Goal: Task Accomplishment & Management: Use online tool/utility

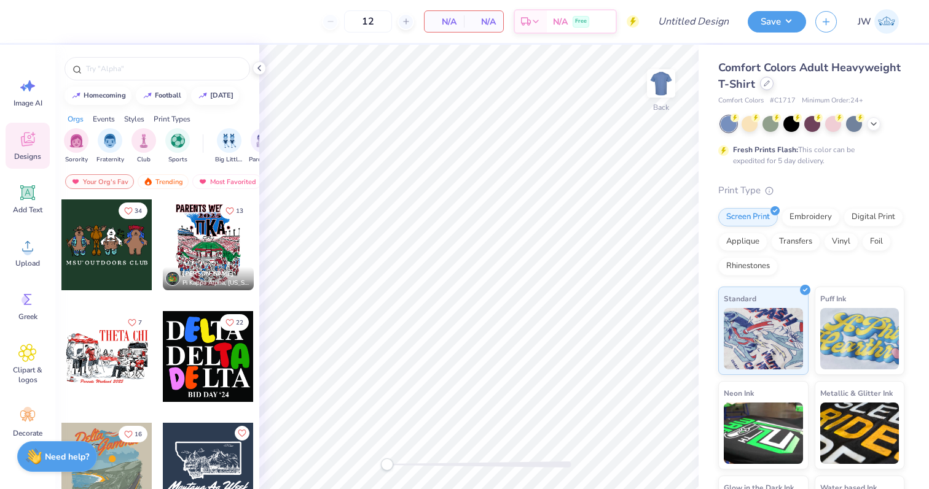
click at [769, 88] on div at bounding box center [767, 84] width 14 height 14
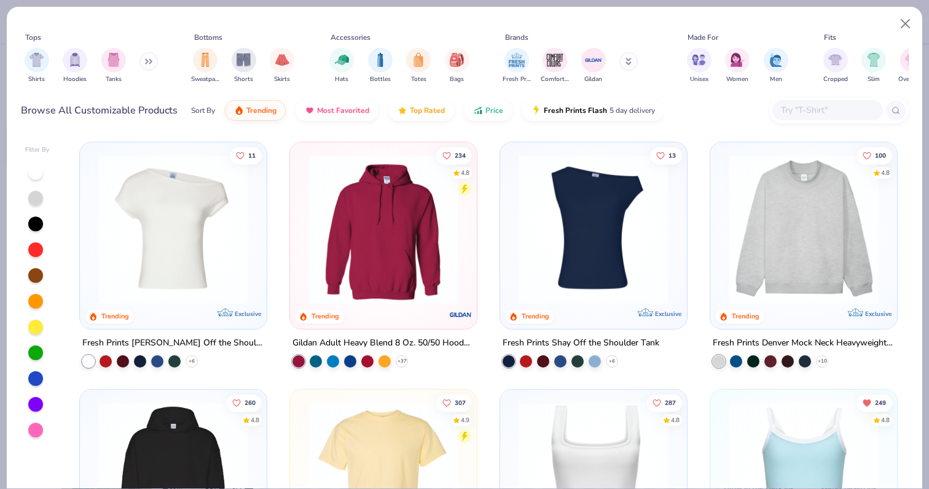
click at [802, 119] on div at bounding box center [827, 110] width 111 height 20
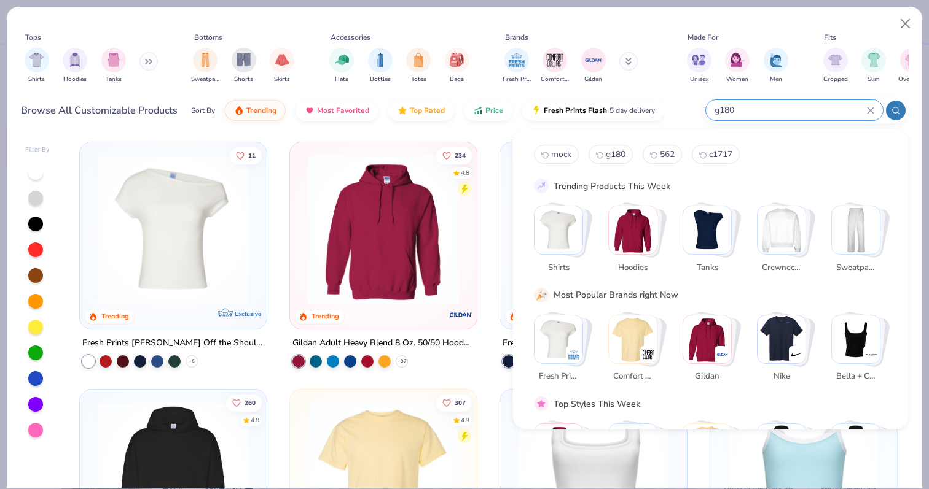
type input "g180"
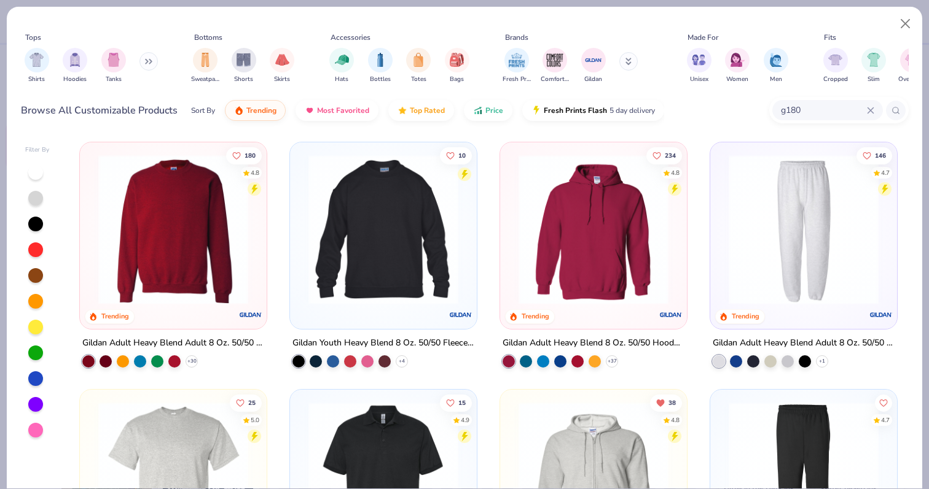
click at [186, 219] on img at bounding box center [173, 230] width 162 height 150
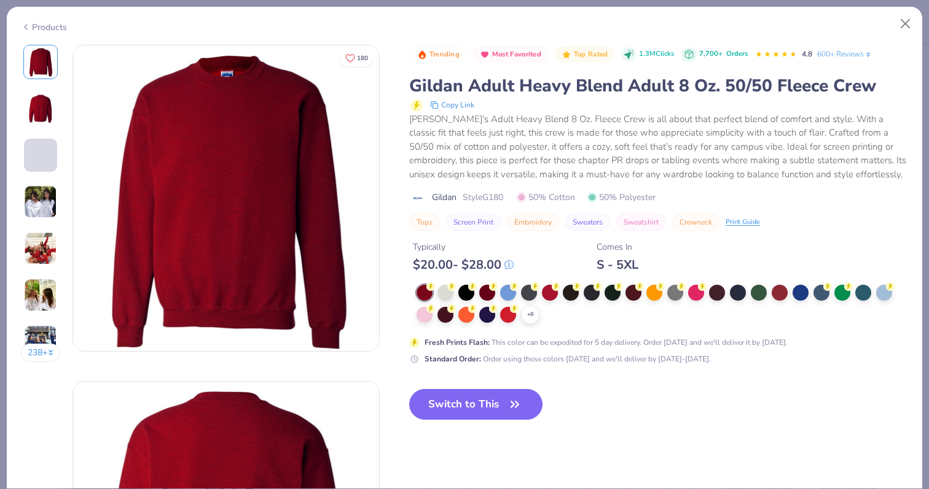
click at [455, 292] on div "+ 8" at bounding box center [658, 304] width 484 height 39
click at [449, 290] on icon at bounding box center [451, 285] width 9 height 9
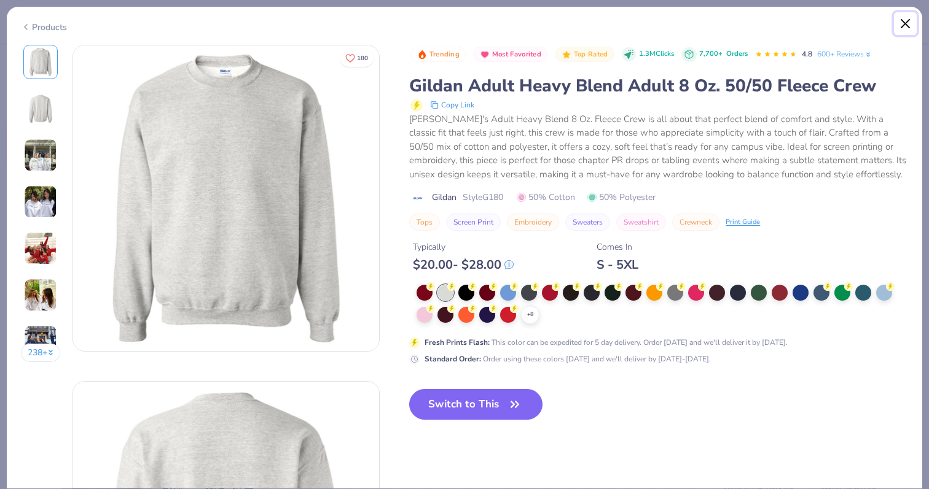
click at [907, 18] on button "Close" at bounding box center [905, 23] width 23 height 23
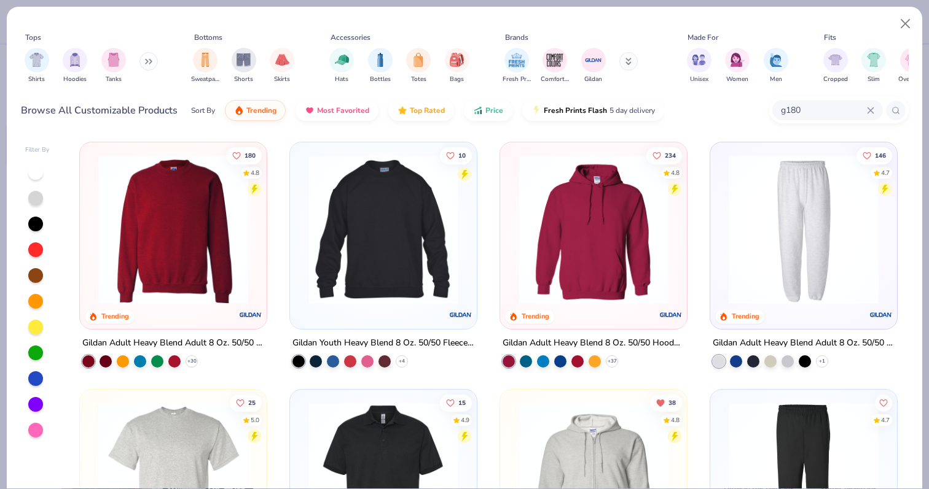
click at [787, 116] on input "g180" at bounding box center [822, 110] width 87 height 14
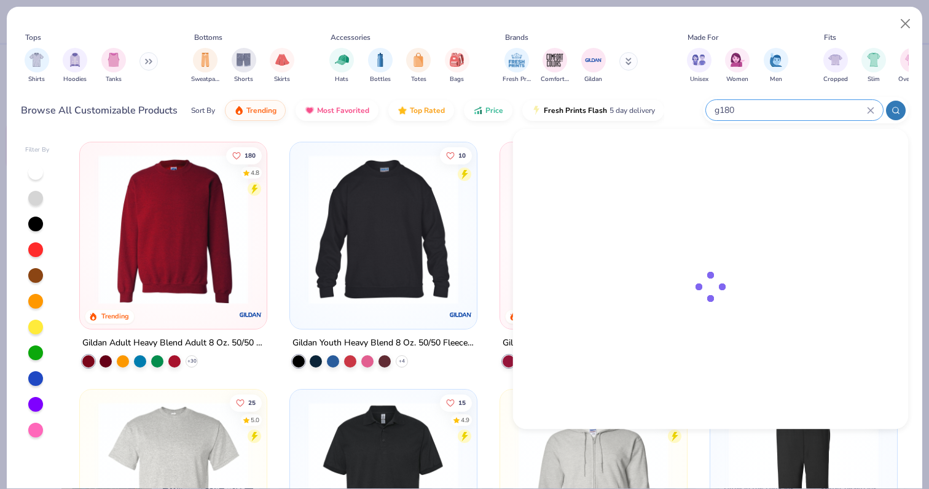
click at [787, 116] on input "g180" at bounding box center [790, 110] width 154 height 14
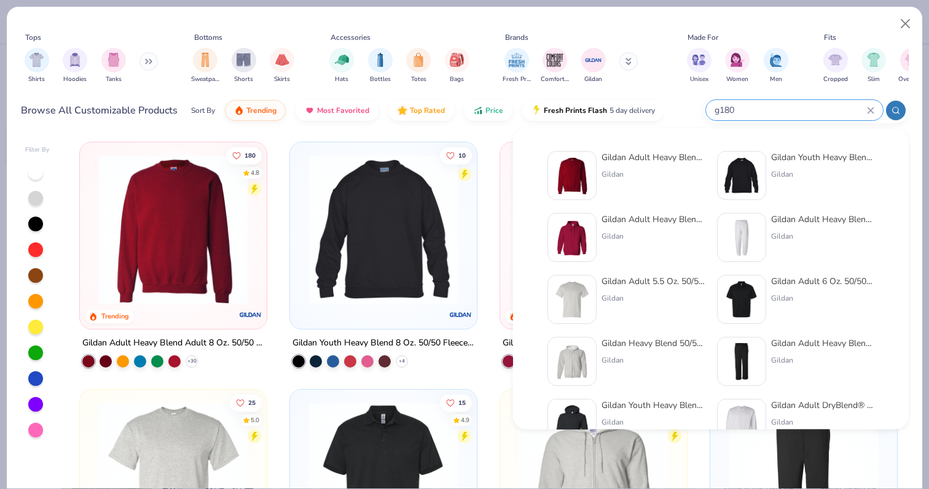
click at [725, 111] on input "g180" at bounding box center [790, 110] width 154 height 14
drag, startPoint x: 744, startPoint y: 111, endPoint x: 682, endPoint y: 111, distance: 62.0
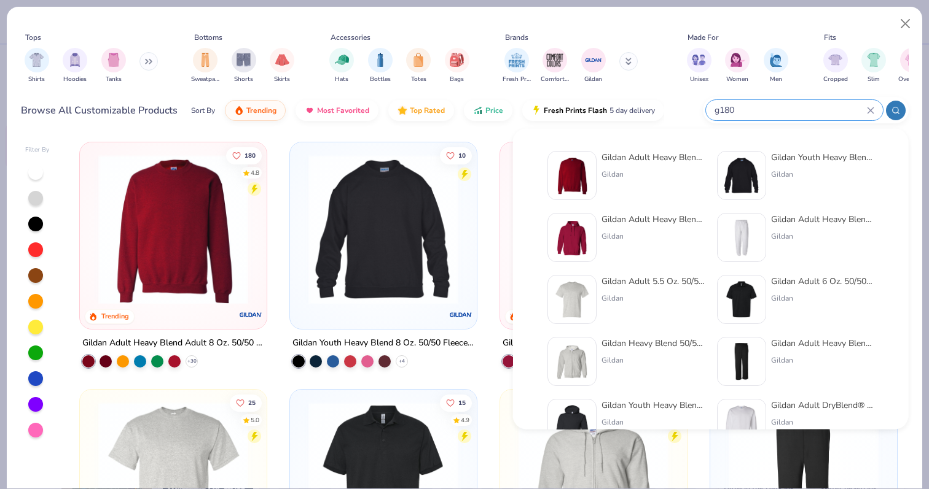
click at [682, 111] on div "Browse All Customizable Products Sort By Trending Most Favorited Top Rated Pric…" at bounding box center [464, 110] width 887 height 34
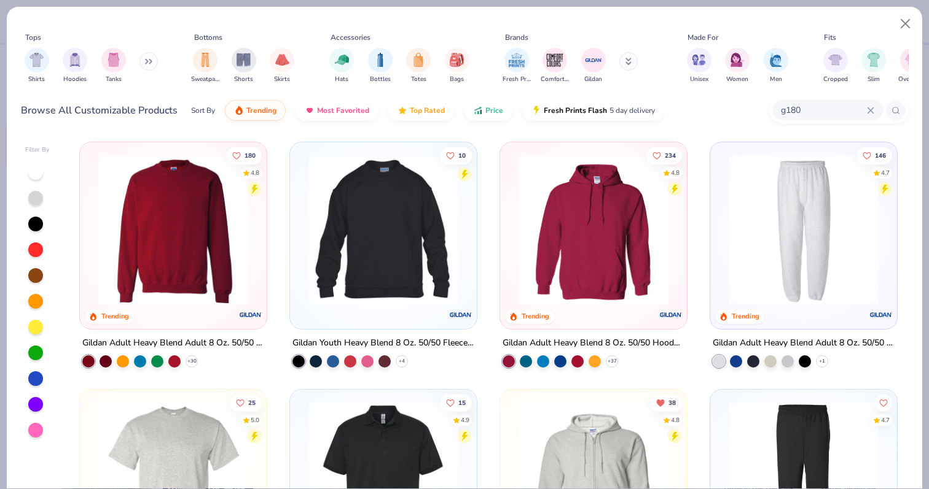
click at [873, 110] on icon at bounding box center [869, 110] width 7 height 7
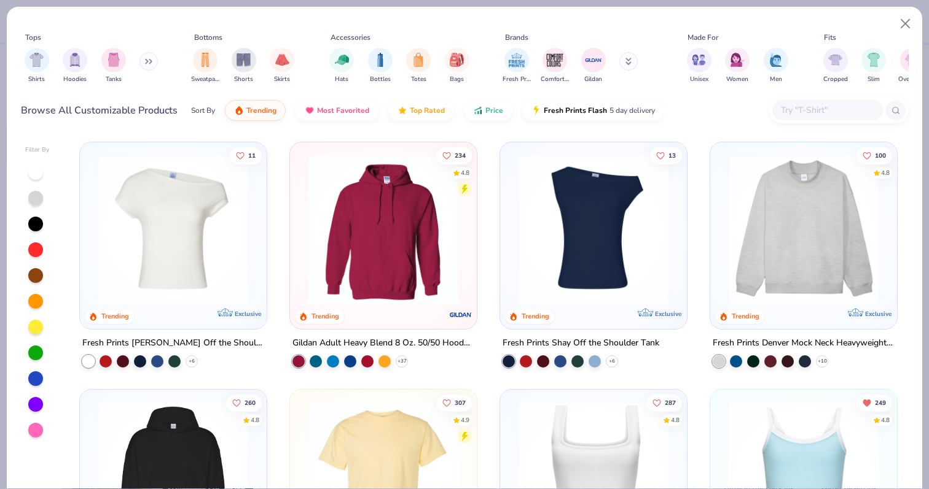
click at [625, 64] on icon at bounding box center [628, 61] width 6 height 7
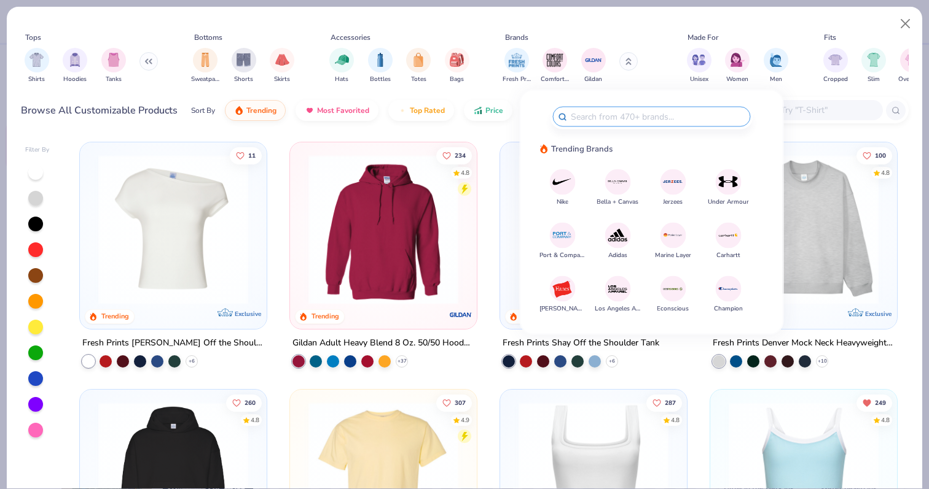
click at [676, 192] on div at bounding box center [673, 182] width 26 height 26
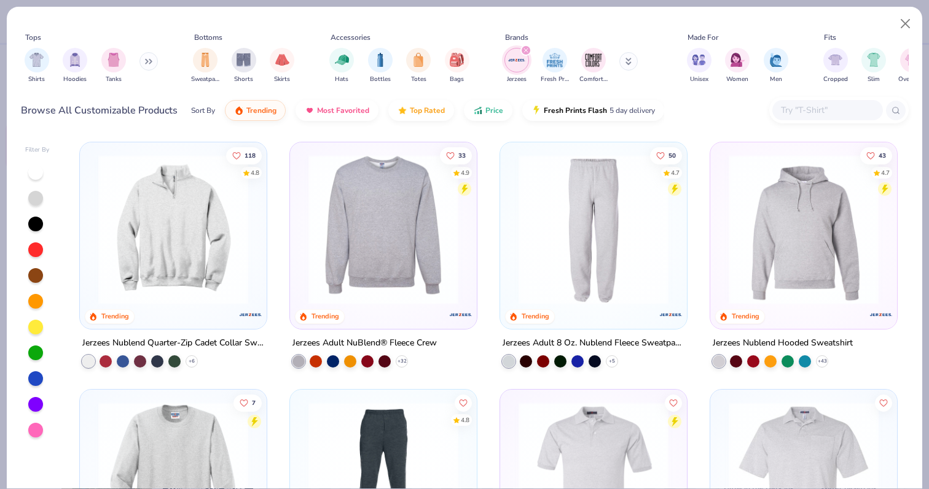
click at [461, 216] on img at bounding box center [383, 230] width 162 height 150
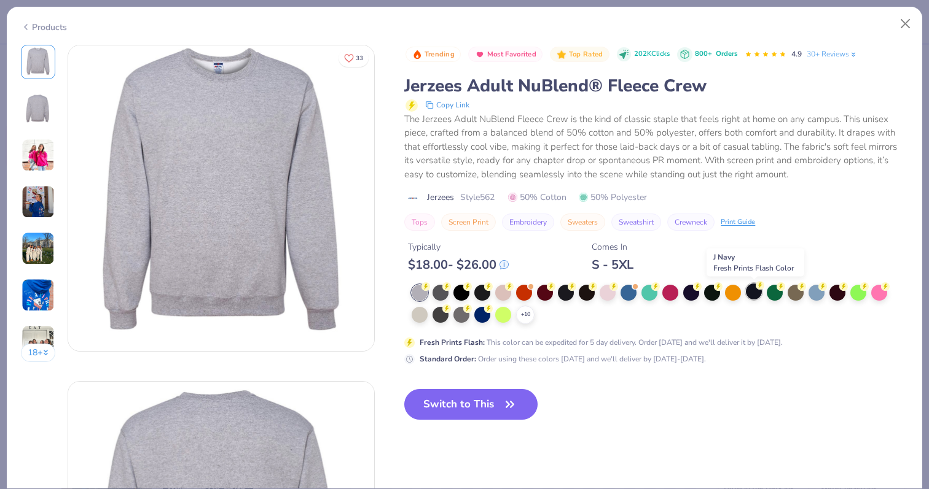
click at [756, 290] on icon at bounding box center [759, 285] width 9 height 9
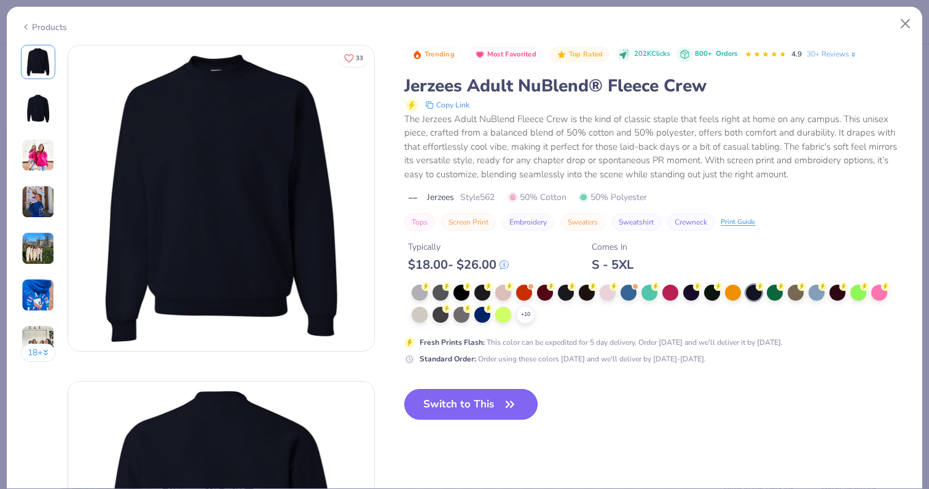
click at [458, 415] on button "Switch to This" at bounding box center [470, 404] width 133 height 31
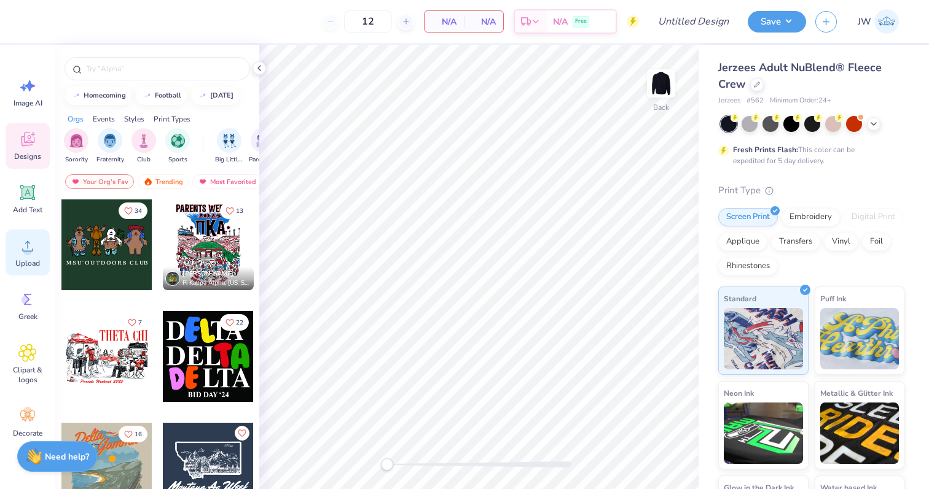
click at [24, 246] on icon at bounding box center [27, 246] width 18 height 18
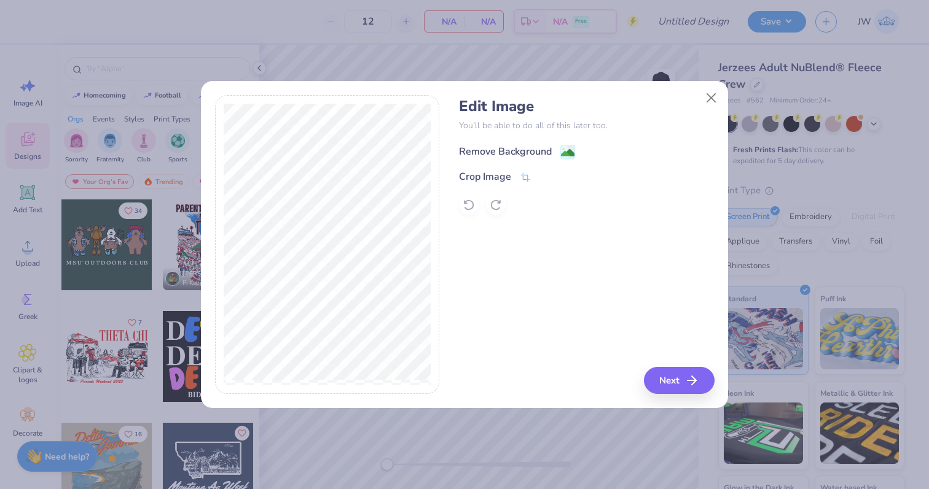
click at [560, 145] on icon at bounding box center [567, 152] width 15 height 15
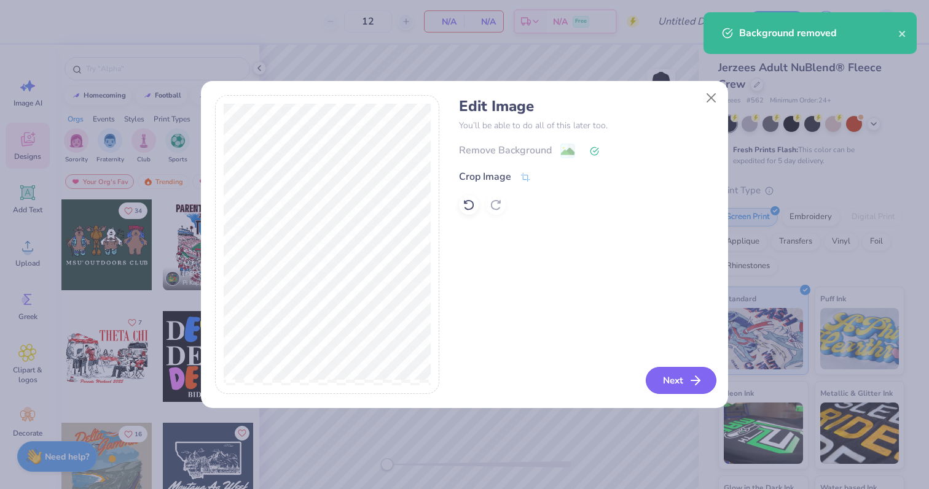
click at [680, 372] on button "Next" at bounding box center [680, 380] width 71 height 27
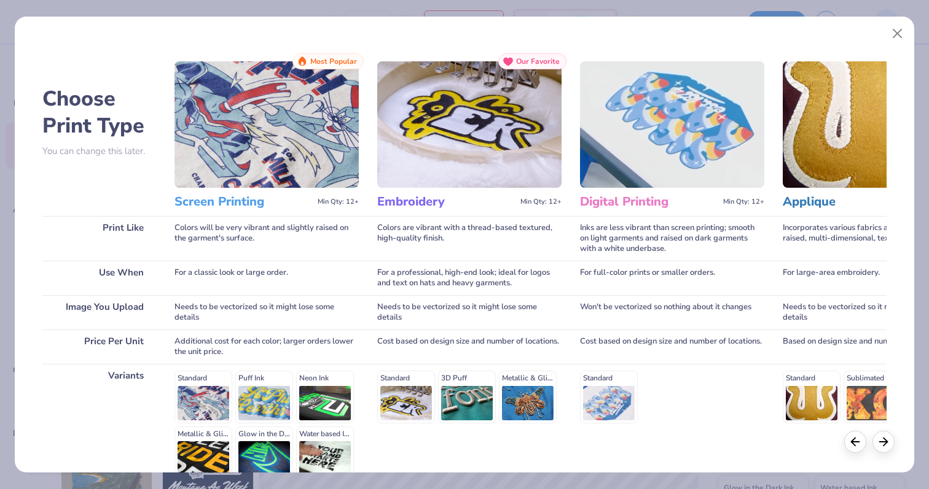
scroll to position [123, 0]
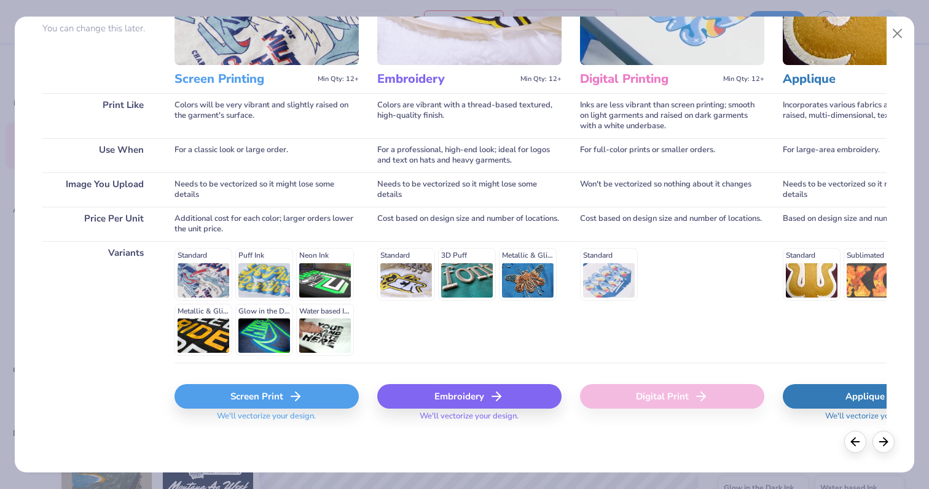
click at [300, 397] on icon at bounding box center [295, 396] width 15 height 15
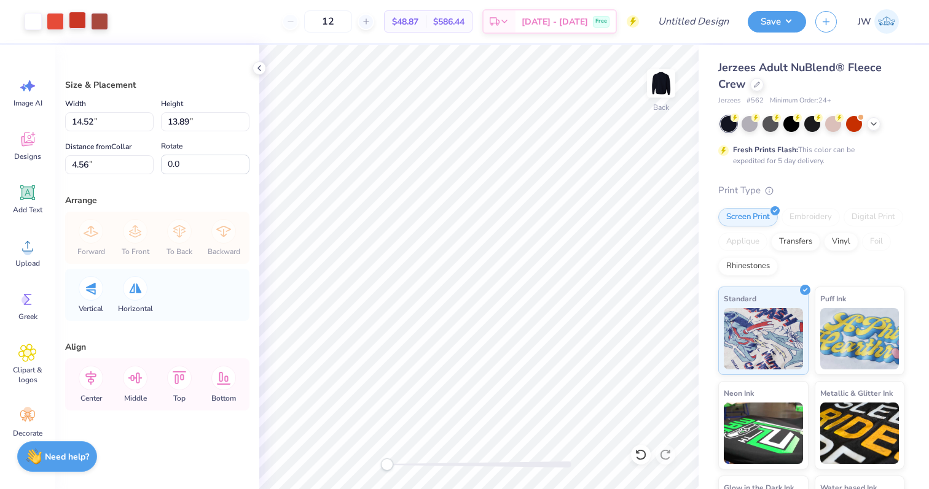
click at [70, 25] on div at bounding box center [77, 20] width 17 height 17
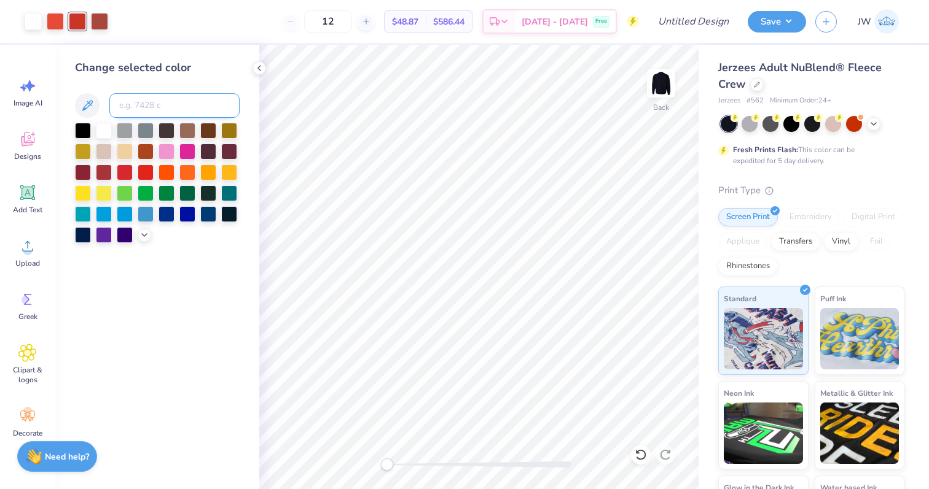
click at [123, 112] on input at bounding box center [174, 105] width 130 height 25
type input "7417"
click at [77, 20] on div at bounding box center [77, 20] width 17 height 17
click at [130, 88] on div "Change selected color" at bounding box center [157, 152] width 165 height 184
click at [130, 106] on input at bounding box center [174, 105] width 130 height 25
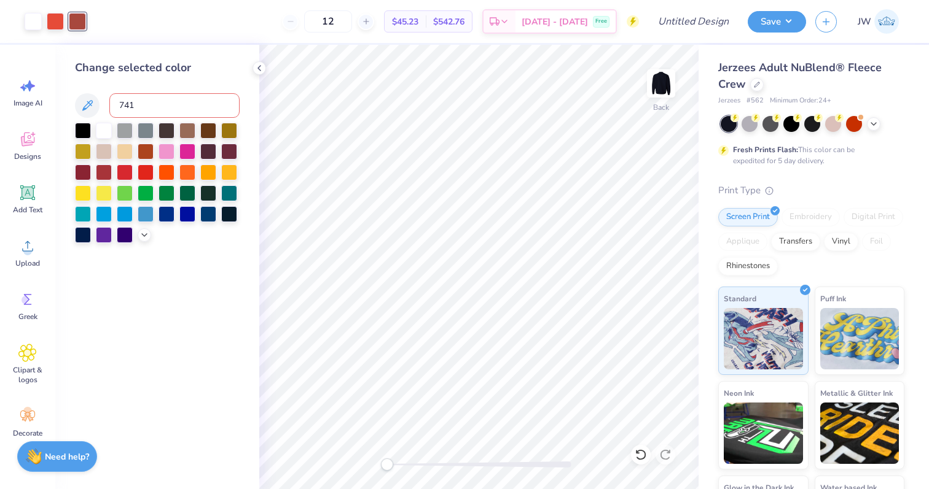
type input "7417"
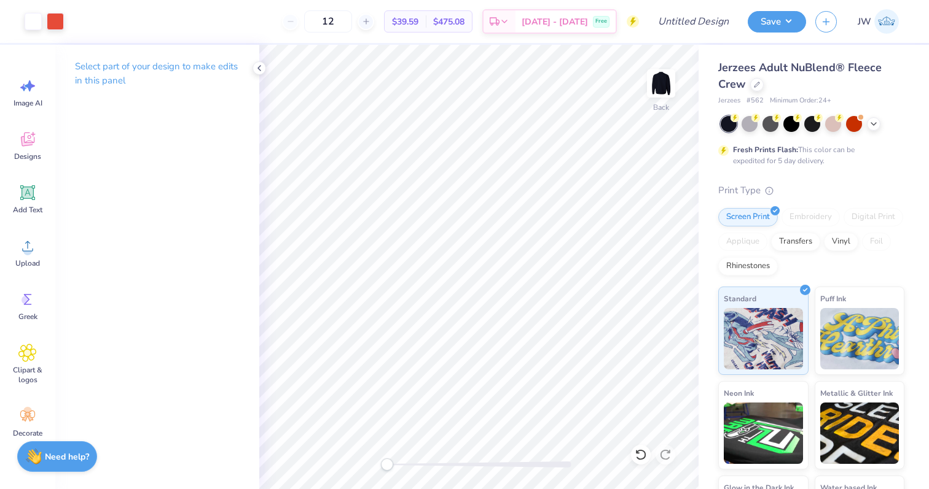
click at [520, 469] on div at bounding box center [479, 465] width 184 height 12
click at [315, 467] on div "Back" at bounding box center [478, 267] width 439 height 445
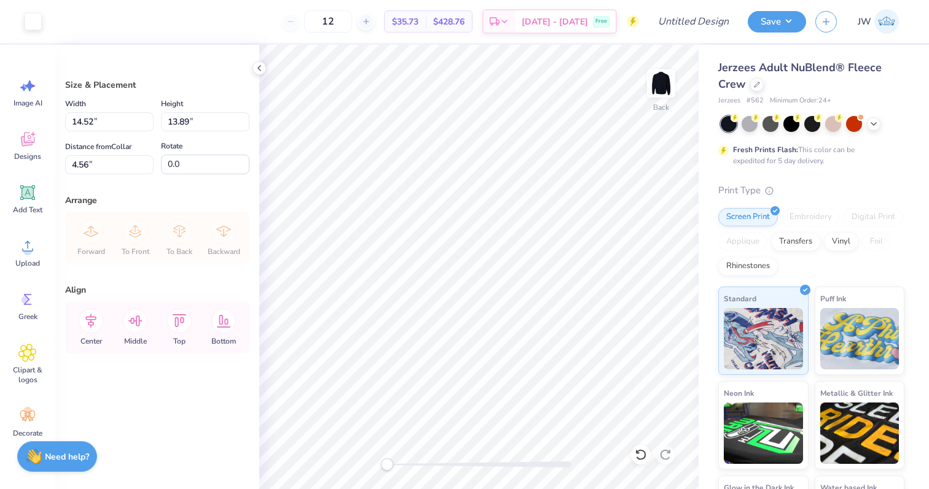
type input "3.25"
type input "3.11"
type input "2.74"
type input "2.79"
type input "2.67"
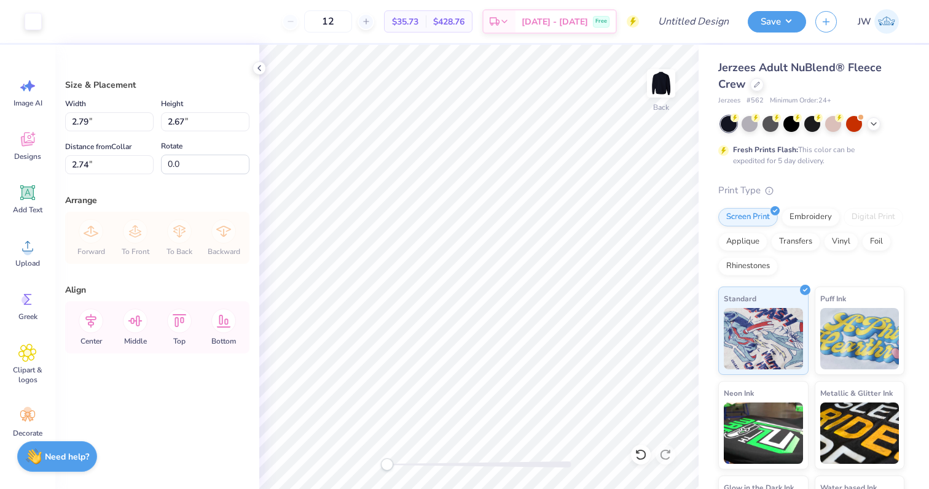
type input "3.00"
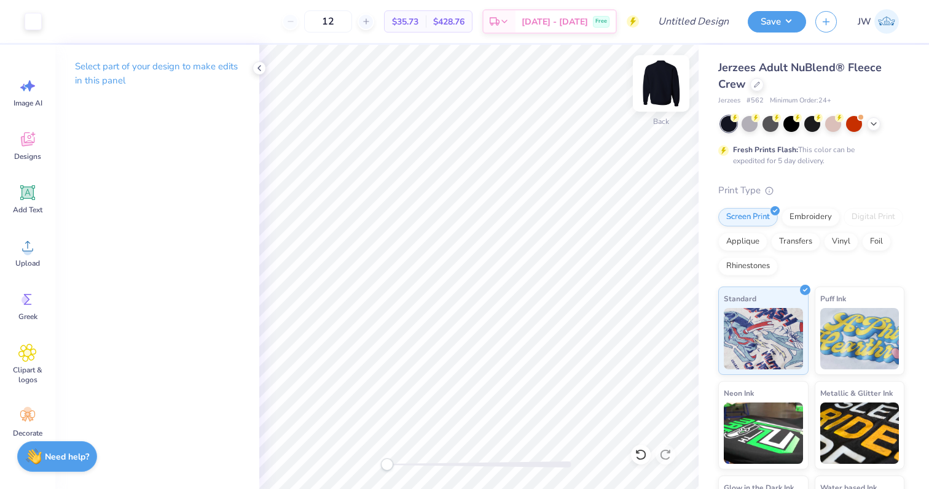
click at [656, 90] on img at bounding box center [660, 83] width 49 height 49
click at [29, 255] on icon at bounding box center [27, 246] width 18 height 18
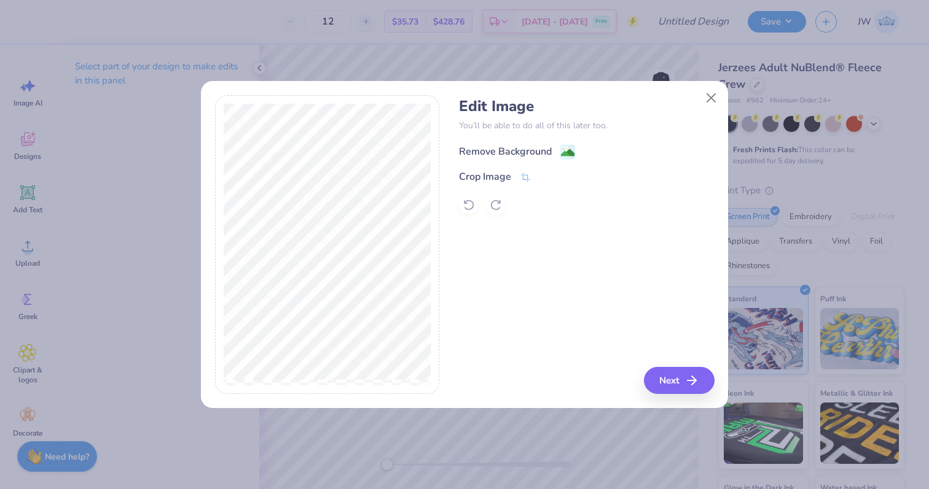
click at [561, 150] on image at bounding box center [568, 153] width 14 height 14
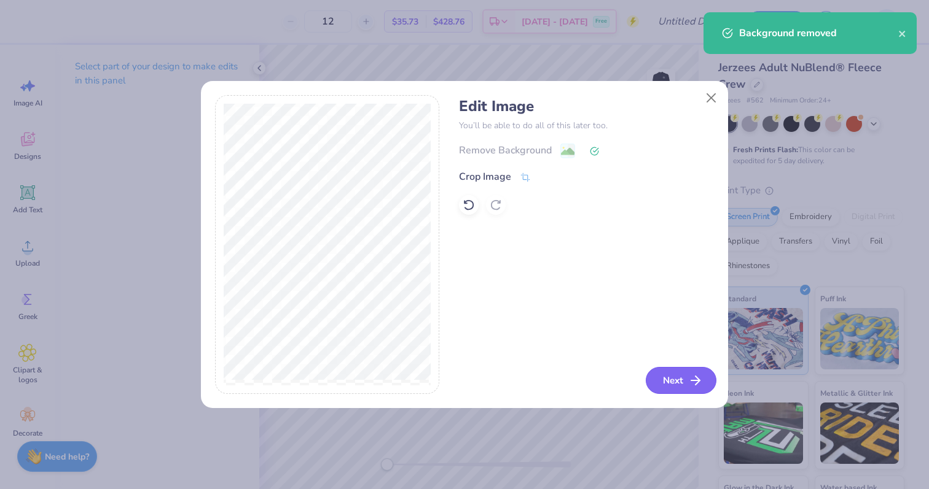
click at [685, 377] on button "Next" at bounding box center [680, 380] width 71 height 27
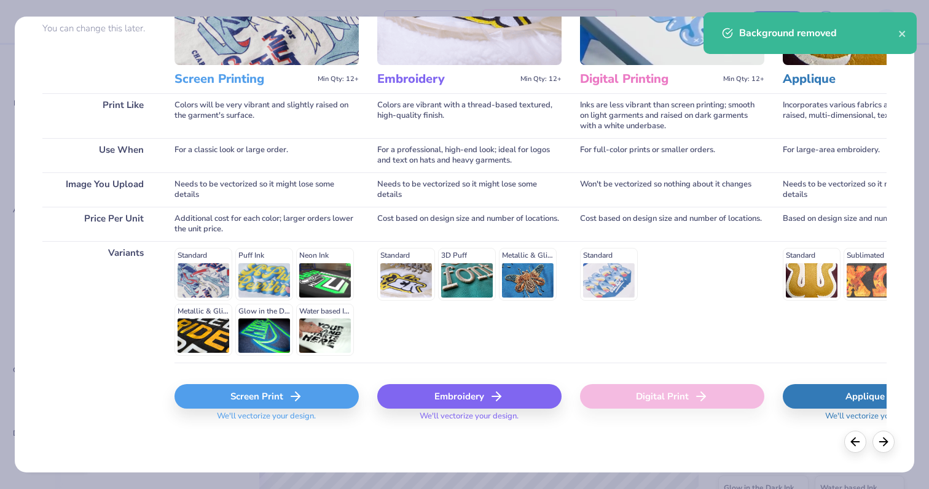
click at [277, 397] on div "Screen Print" at bounding box center [266, 396] width 184 height 25
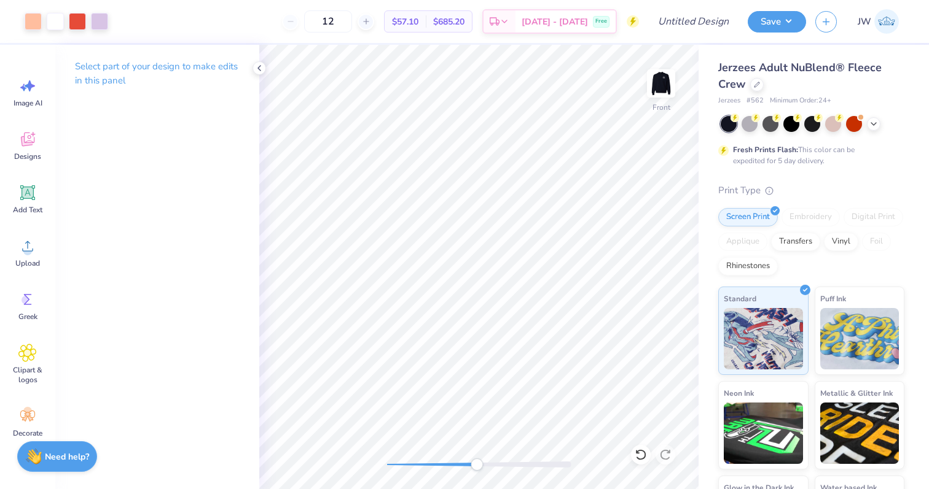
drag, startPoint x: 392, startPoint y: 466, endPoint x: 485, endPoint y: 466, distance: 92.1
click at [485, 466] on div at bounding box center [479, 465] width 184 height 6
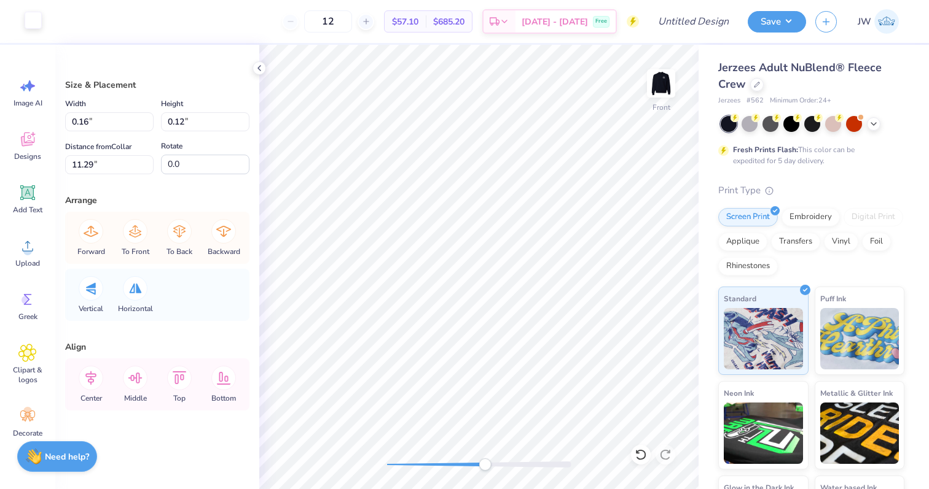
click at [31, 18] on div at bounding box center [33, 20] width 17 height 17
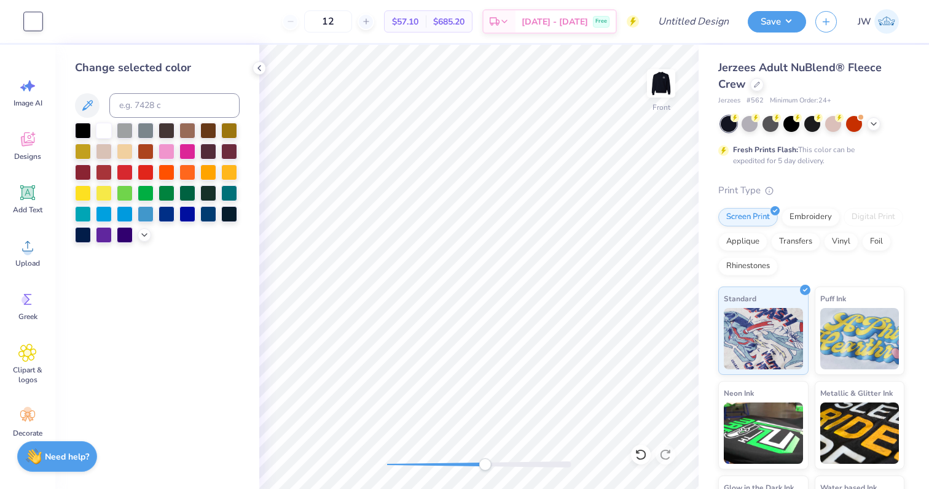
click at [142, 92] on div "Change selected color" at bounding box center [157, 152] width 165 height 184
click at [138, 105] on input at bounding box center [174, 105] width 130 height 25
type input "7417"
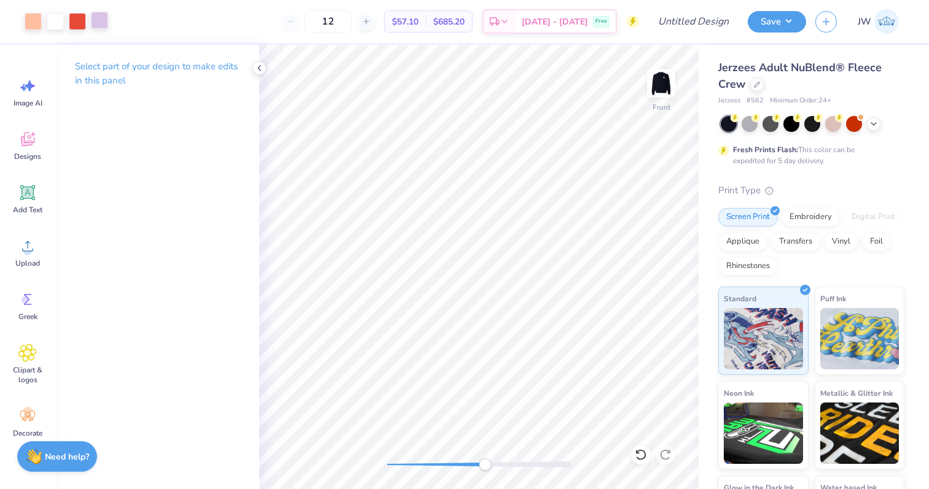
click at [106, 20] on div at bounding box center [99, 20] width 17 height 17
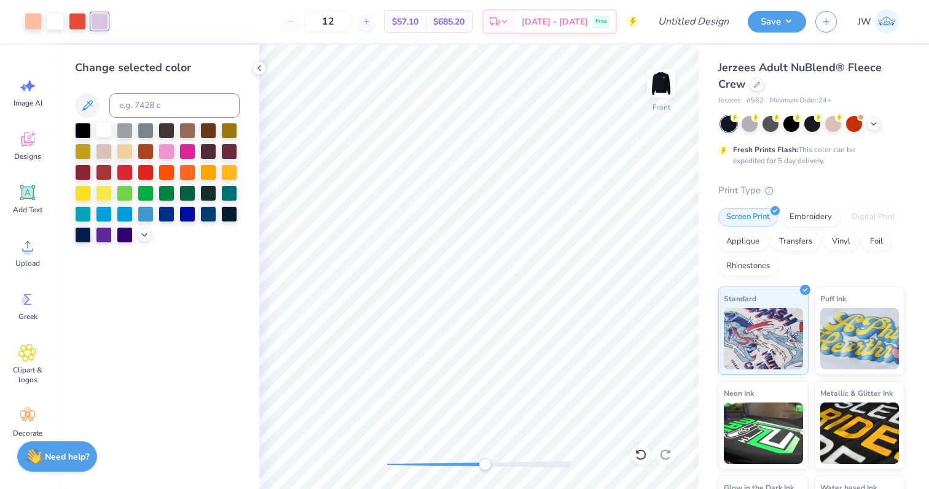
click at [110, 131] on div at bounding box center [104, 130] width 16 height 16
click at [25, 20] on div at bounding box center [33, 20] width 17 height 17
click at [157, 104] on input at bounding box center [174, 105] width 130 height 25
type input "7417"
click at [416, 454] on div "Front" at bounding box center [478, 267] width 439 height 445
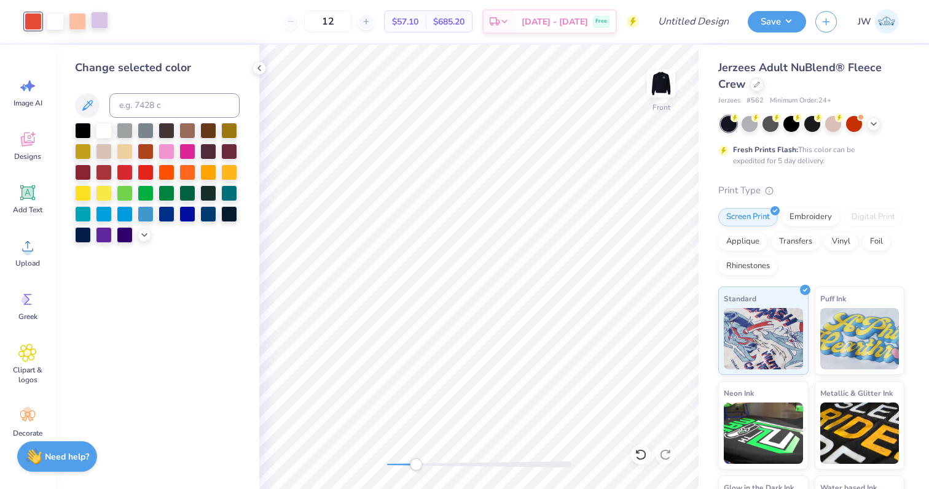
click at [97, 18] on div at bounding box center [99, 20] width 17 height 17
click at [122, 217] on div at bounding box center [125, 213] width 16 height 16
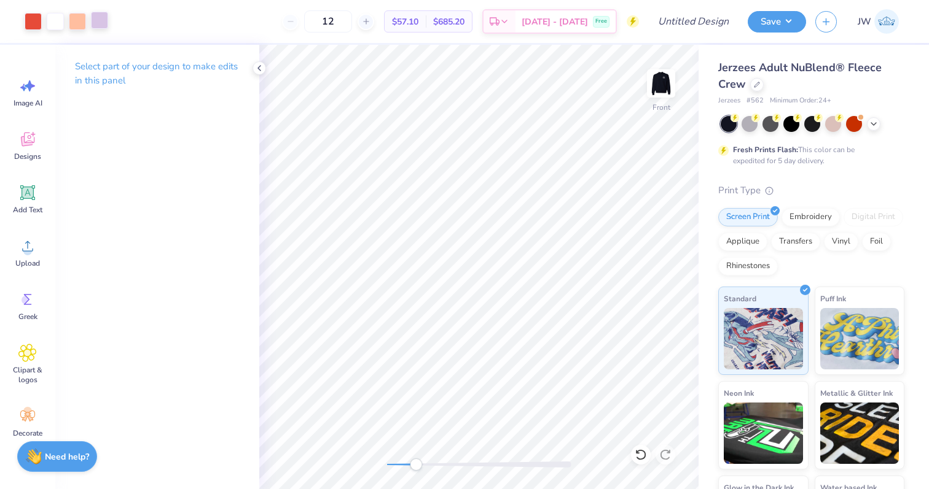
click at [98, 13] on div at bounding box center [99, 20] width 17 height 17
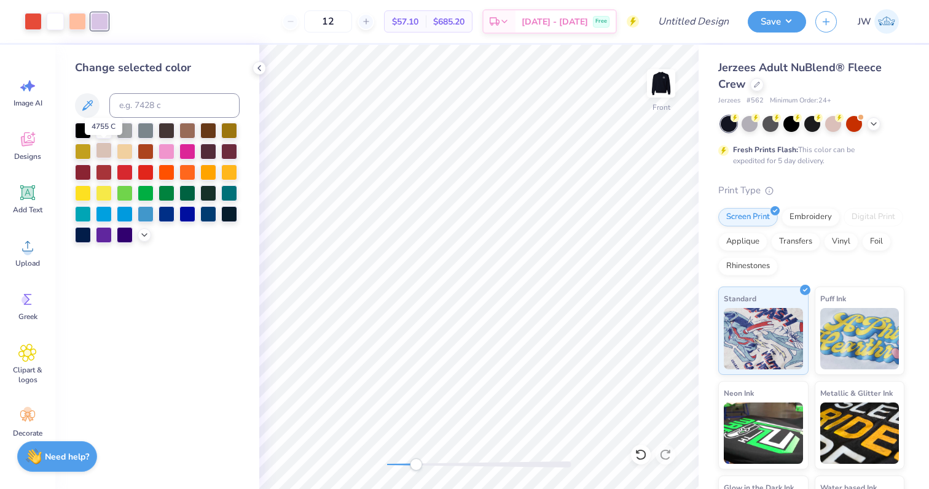
click at [107, 151] on div at bounding box center [104, 150] width 16 height 16
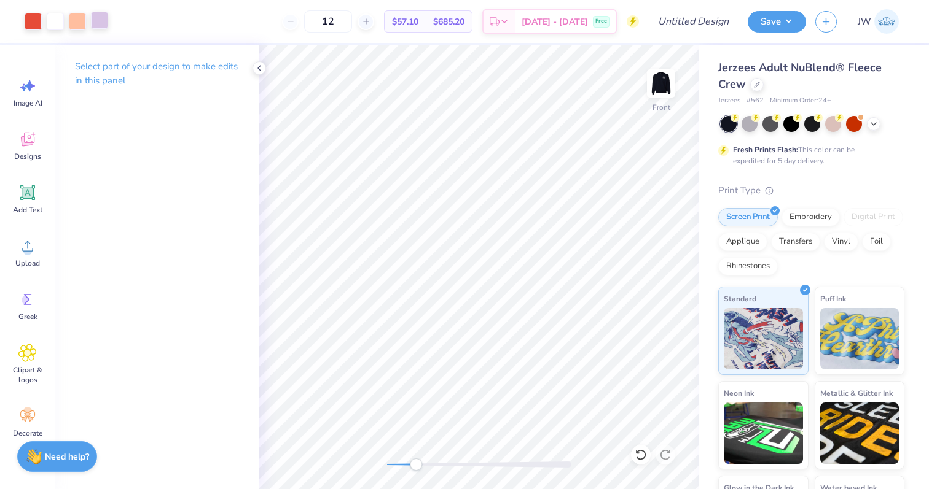
click at [102, 16] on div at bounding box center [99, 20] width 17 height 17
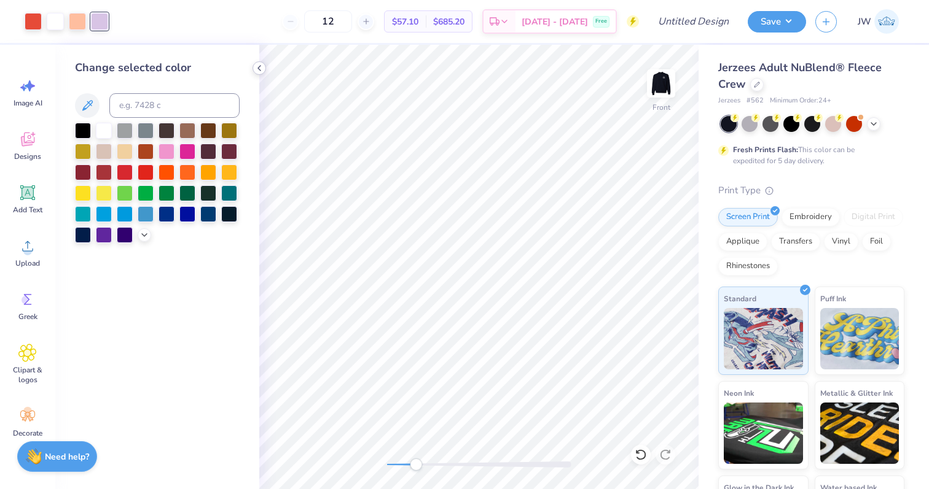
click at [263, 69] on icon at bounding box center [259, 68] width 10 height 10
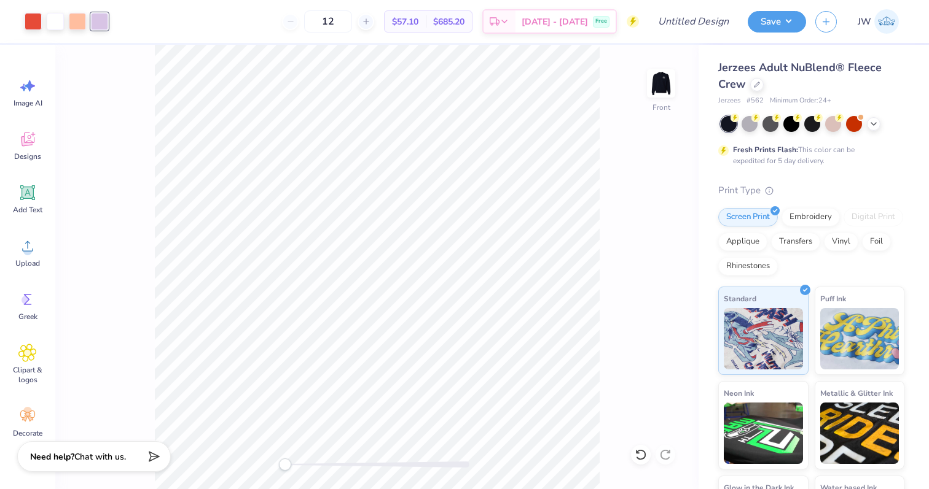
click at [251, 466] on div "Front" at bounding box center [376, 267] width 643 height 445
drag, startPoint x: 317, startPoint y: 467, endPoint x: 561, endPoint y: 500, distance: 245.5
click at [561, 489] on html "Art colors 12 $57.10 Per Item $685.20 Total Est. Delivery Oct 6 - 9 Free Design…" at bounding box center [464, 244] width 929 height 489
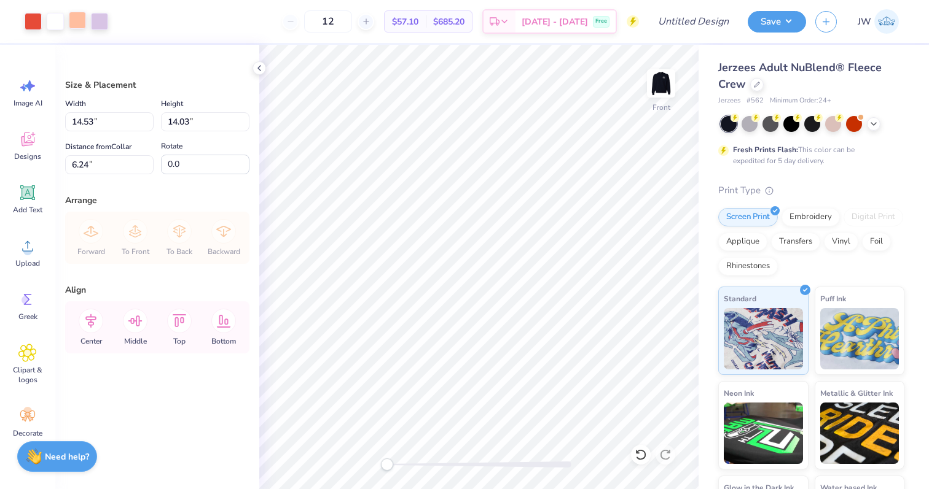
click at [81, 24] on div at bounding box center [77, 20] width 17 height 17
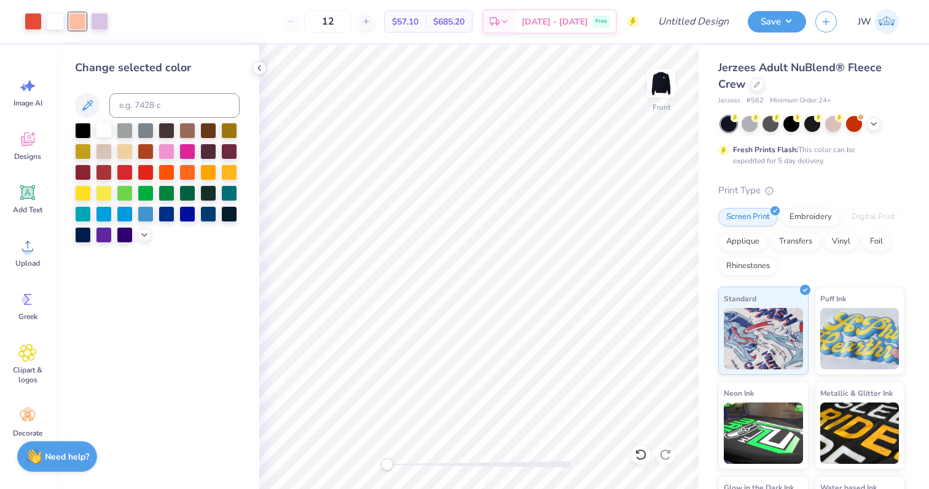
click at [106, 130] on div at bounding box center [104, 130] width 16 height 16
click at [217, 69] on div "Change selected color" at bounding box center [157, 68] width 165 height 17
click at [715, 22] on input "Design Title" at bounding box center [708, 21] width 60 height 25
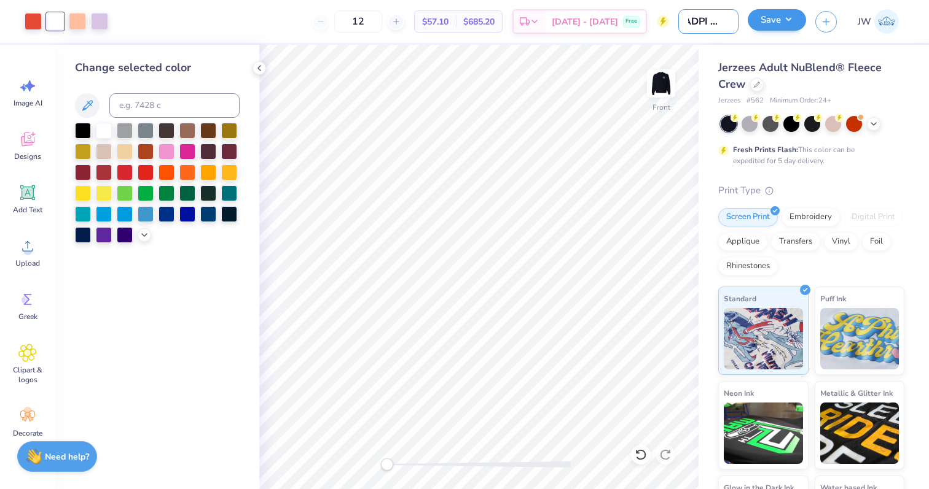
type input "ADPI DW"
click at [776, 25] on button "Save" at bounding box center [776, 19] width 58 height 21
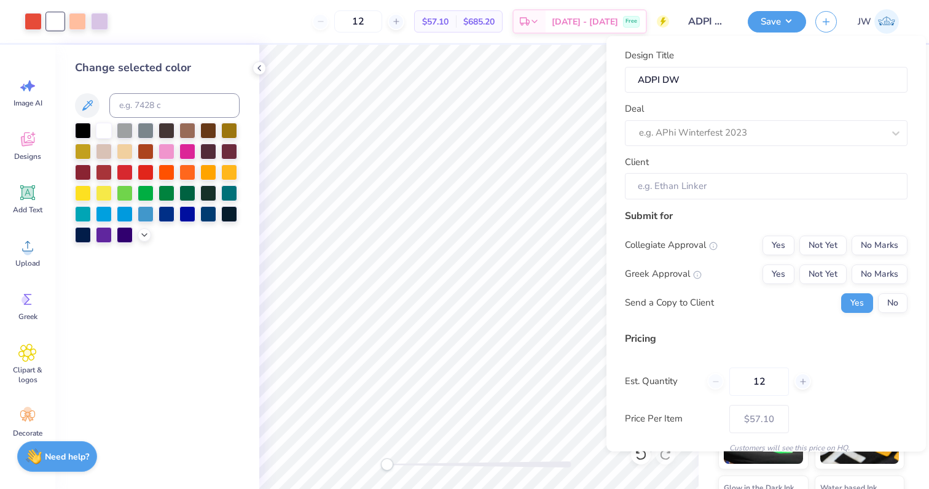
click at [755, 112] on div "Deal e.g. APhi Winterfest 2023" at bounding box center [766, 124] width 282 height 44
click at [751, 134] on div at bounding box center [761, 133] width 244 height 17
click at [708, 167] on div "ADPi IU Dads Wknd" at bounding box center [765, 165] width 273 height 20
type input "Dads"
type input "Milla Kutsin"
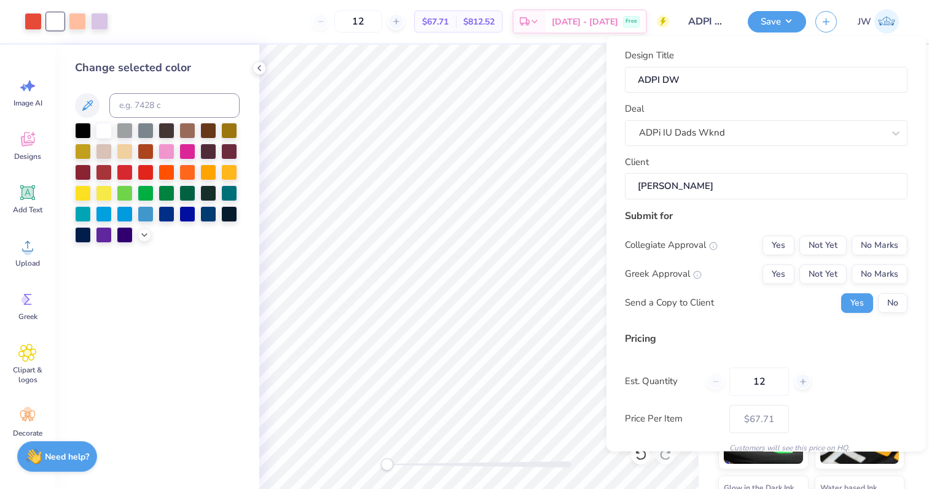
click at [706, 190] on input "Milla Kutsin" at bounding box center [766, 186] width 282 height 26
click at [774, 271] on button "Yes" at bounding box center [778, 274] width 32 height 20
click at [776, 234] on div "Submit for Collegiate Approval Yes Not Yet No Marks Greek Approval Yes Not Yet …" at bounding box center [766, 265] width 282 height 114
click at [780, 239] on button "Yes" at bounding box center [778, 245] width 32 height 20
click at [866, 243] on button "No Marks" at bounding box center [879, 245] width 56 height 20
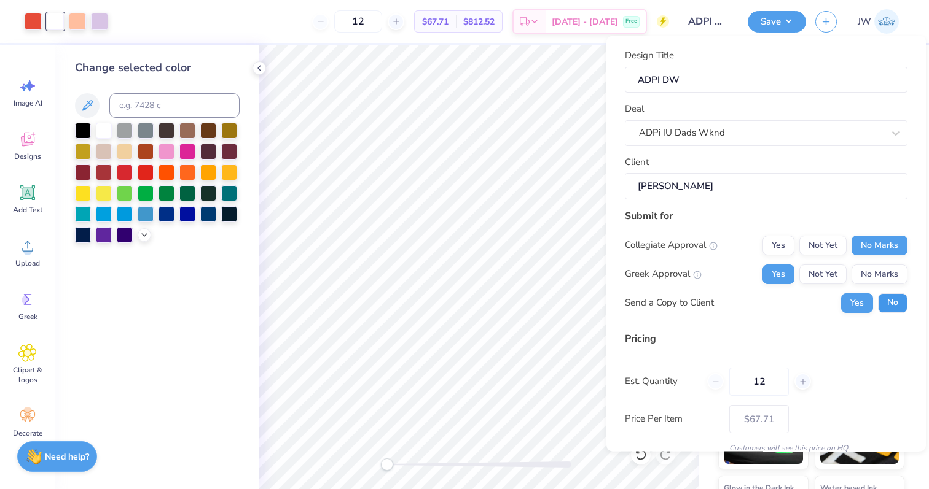
click at [887, 300] on button "No" at bounding box center [892, 303] width 29 height 20
click at [887, 285] on div "Collegiate Approval Yes Not Yet No Marks Greek Approval Yes Not Yet No Marks Se…" at bounding box center [766, 273] width 282 height 77
click at [887, 280] on button "No Marks" at bounding box center [879, 274] width 56 height 20
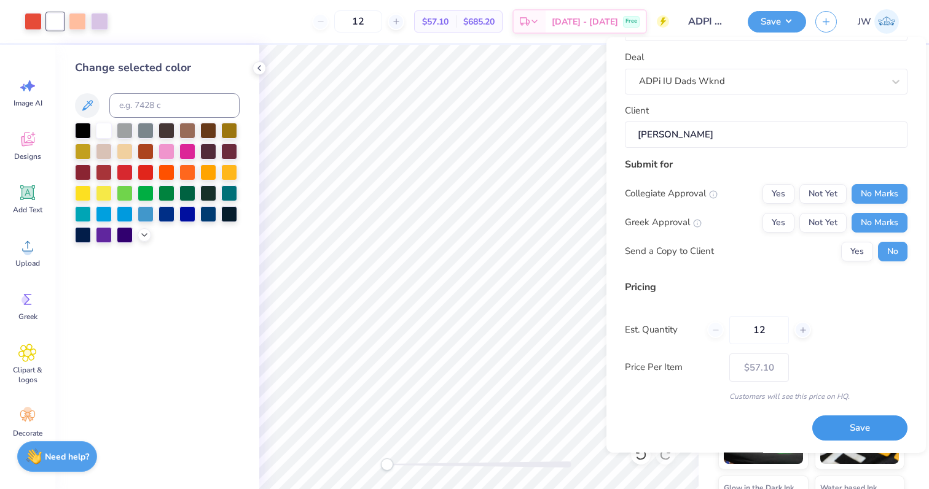
click at [829, 428] on button "Save" at bounding box center [859, 428] width 95 height 25
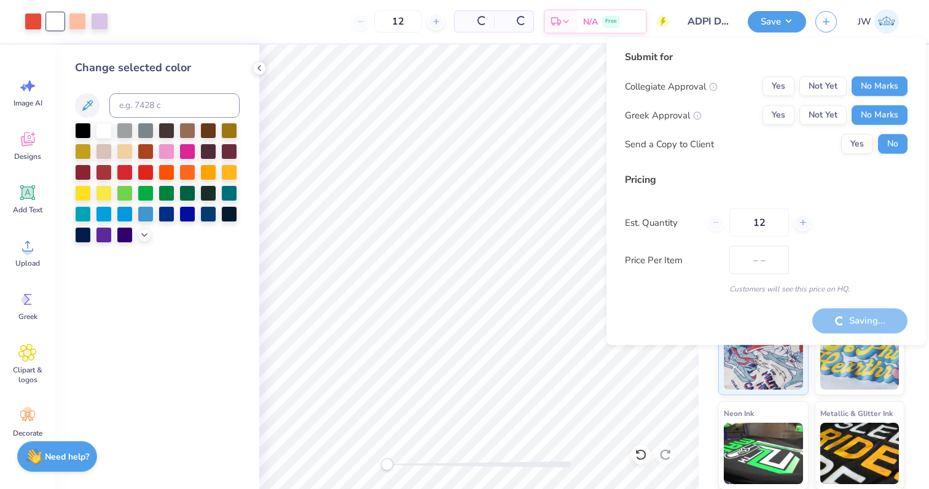
type input "$57.10"
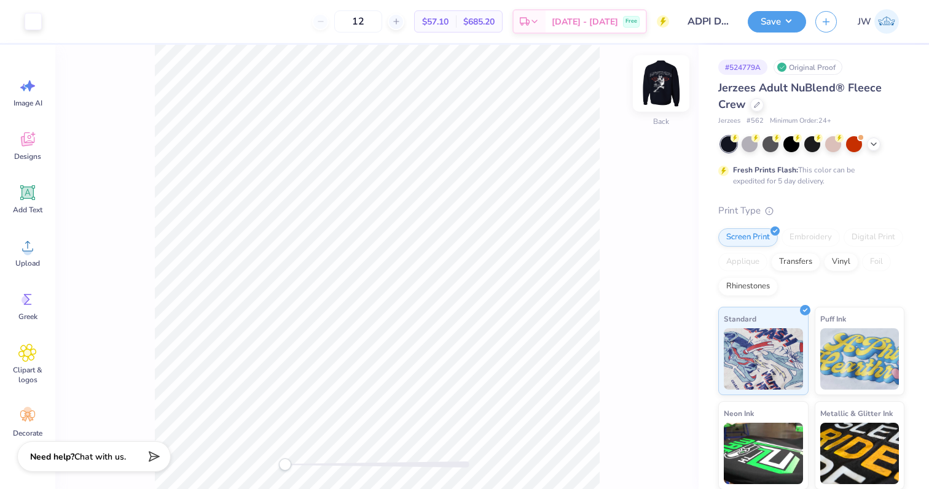
click at [650, 99] on img at bounding box center [660, 83] width 49 height 49
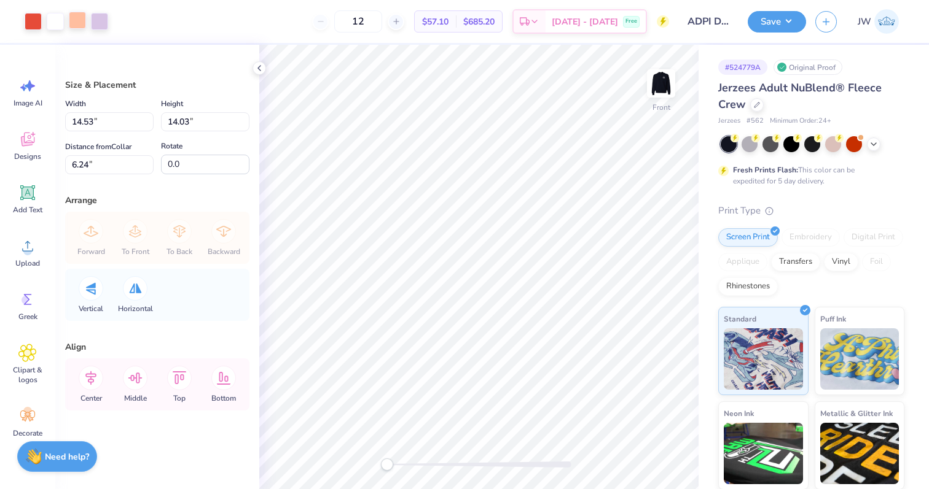
click at [82, 26] on div at bounding box center [77, 20] width 17 height 17
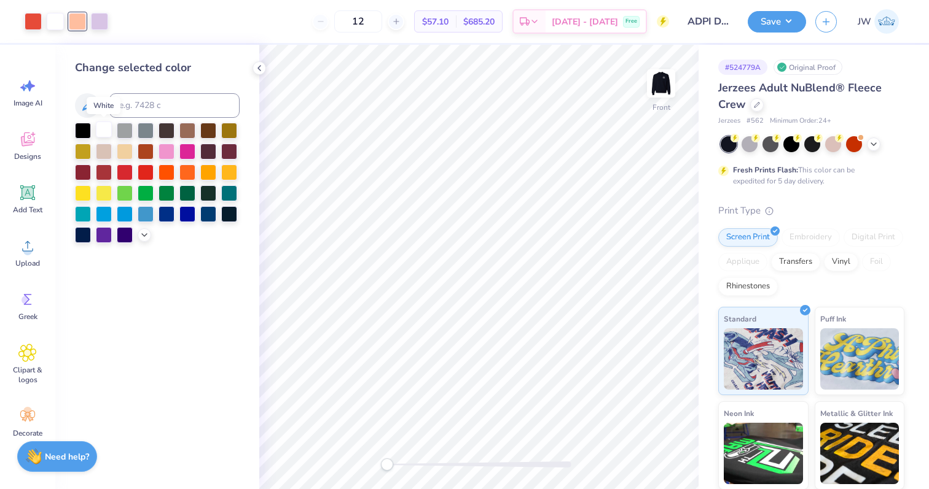
click at [103, 128] on div at bounding box center [104, 130] width 16 height 16
click at [100, 21] on div at bounding box center [99, 20] width 17 height 17
click at [104, 128] on div at bounding box center [104, 130] width 16 height 16
click at [29, 12] on div at bounding box center [33, 20] width 17 height 17
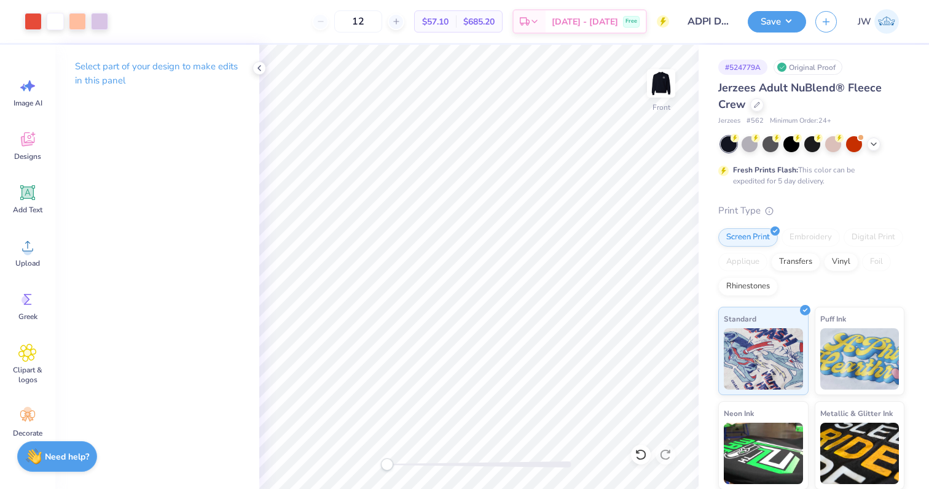
click at [440, 470] on div "Front" at bounding box center [478, 267] width 439 height 445
click at [440, 470] on div at bounding box center [479, 465] width 184 height 12
click at [565, 470] on div at bounding box center [479, 465] width 184 height 12
click at [290, 467] on div "Front" at bounding box center [478, 267] width 439 height 445
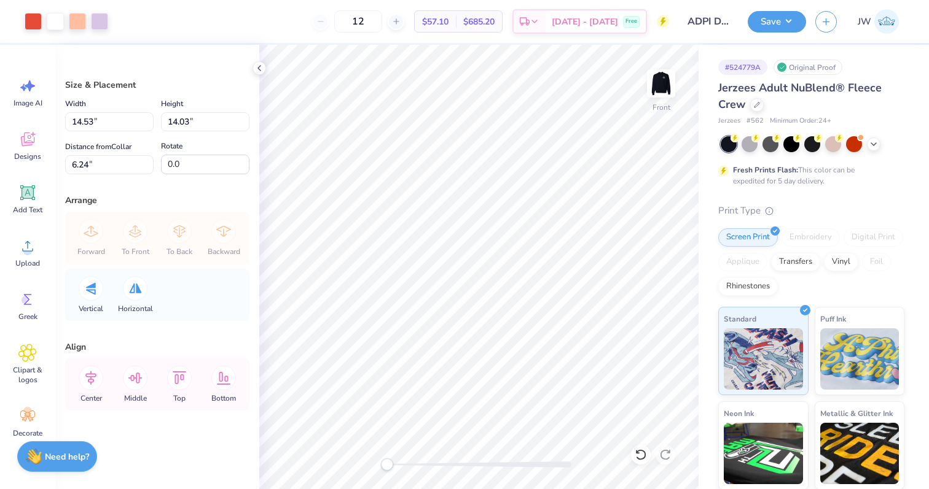
type input "10.75"
type input "10.39"
type input "13.75"
type input "13.28"
type input "1.98"
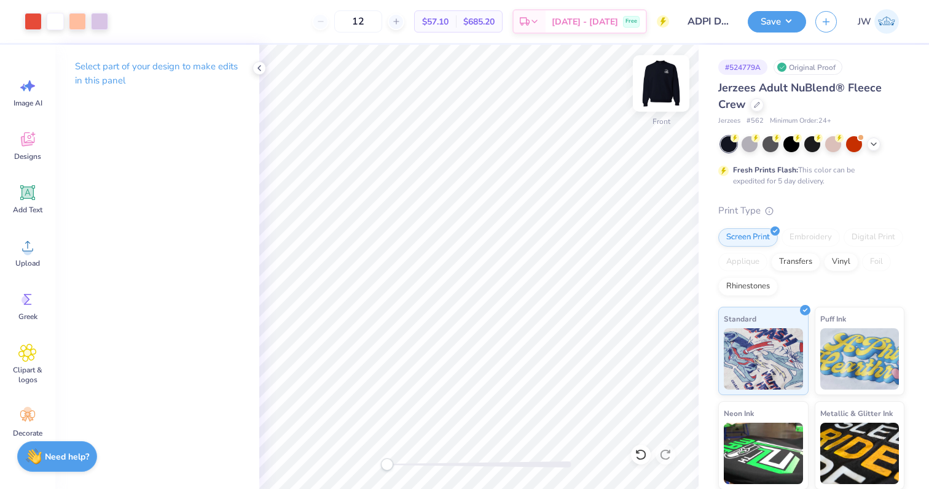
click at [655, 97] on img at bounding box center [660, 83] width 49 height 49
click at [655, 96] on img at bounding box center [660, 83] width 49 height 49
click at [654, 97] on img at bounding box center [660, 83] width 49 height 49
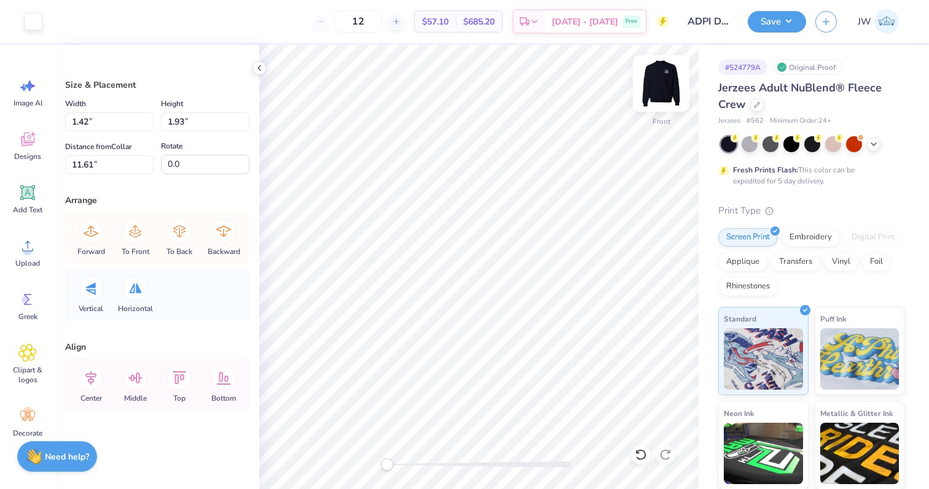
type input "1.29"
type input "0.86"
type input "12.56"
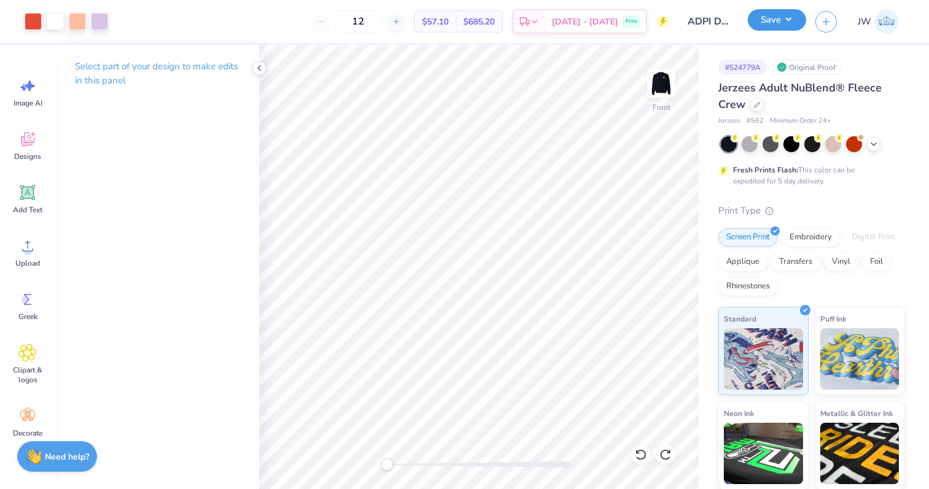
click at [773, 25] on button "Save" at bounding box center [776, 19] width 58 height 21
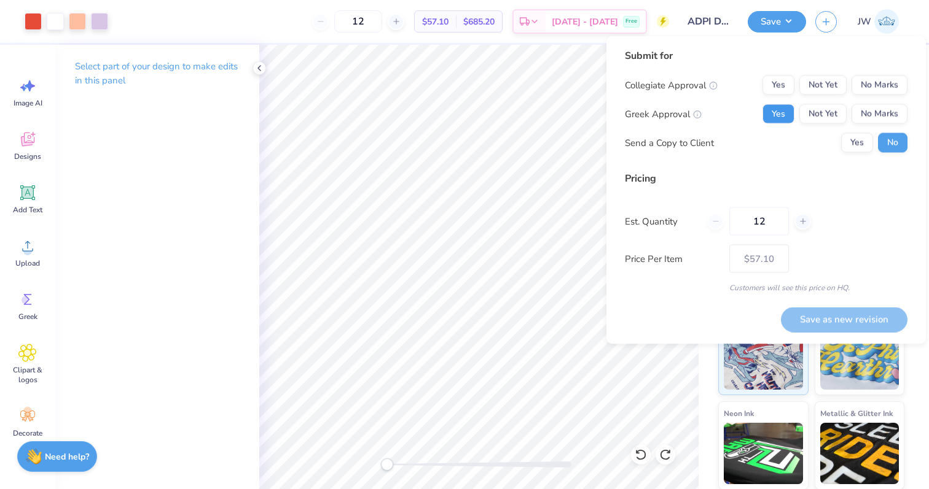
click at [787, 116] on button "Yes" at bounding box center [778, 114] width 32 height 20
click at [885, 109] on button "No Marks" at bounding box center [879, 114] width 56 height 20
click at [878, 79] on button "No Marks" at bounding box center [879, 86] width 56 height 20
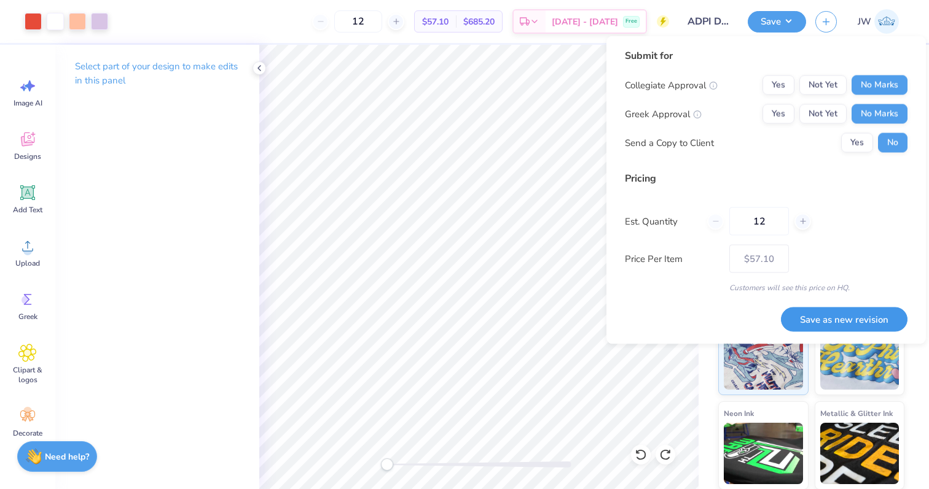
click at [842, 325] on button "Save as new revision" at bounding box center [844, 319] width 127 height 25
type input "$57.10"
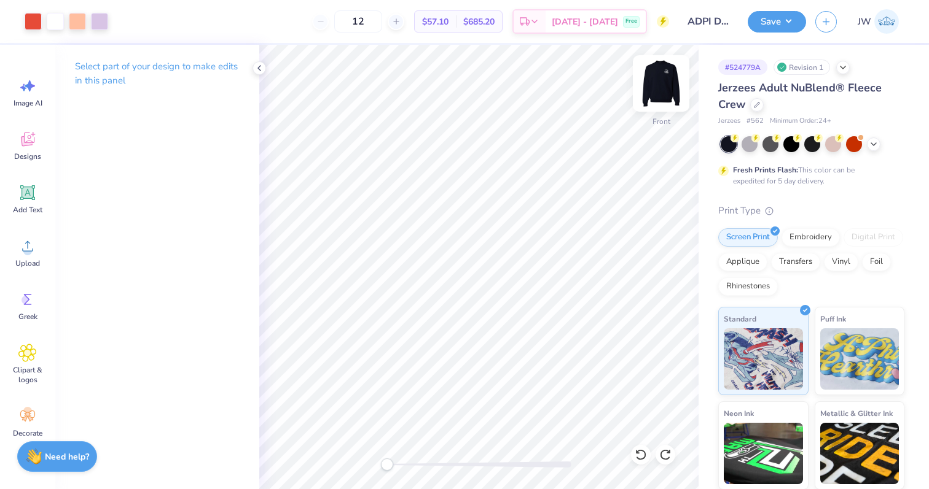
click at [669, 85] on img at bounding box center [660, 83] width 49 height 49
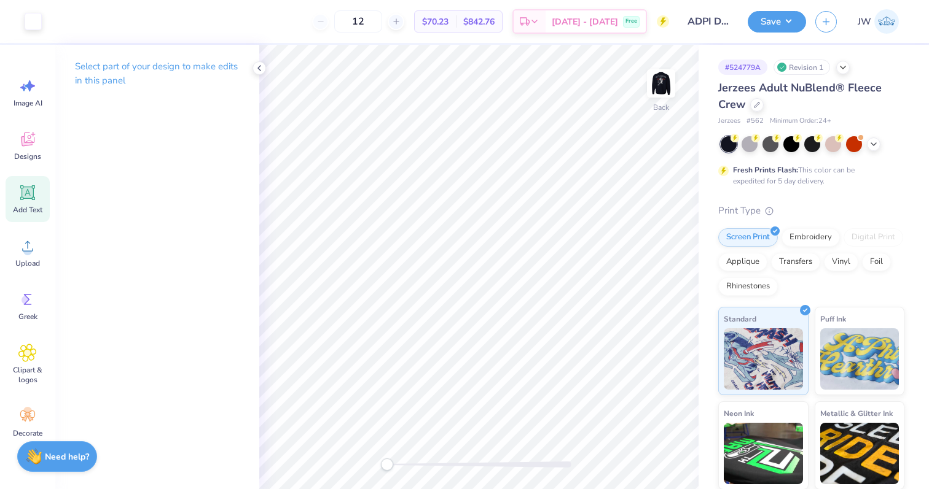
click at [29, 193] on icon at bounding box center [27, 193] width 18 height 18
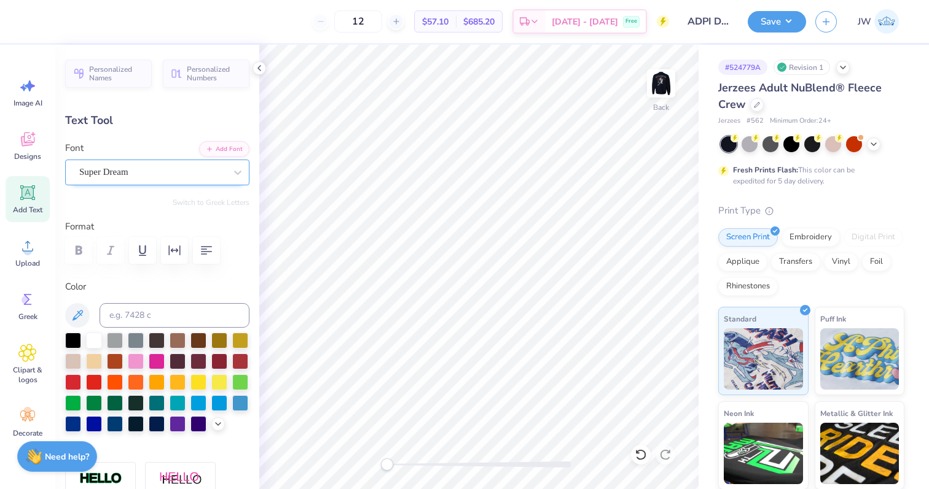
click at [123, 175] on div "Super Dream" at bounding box center [152, 172] width 149 height 19
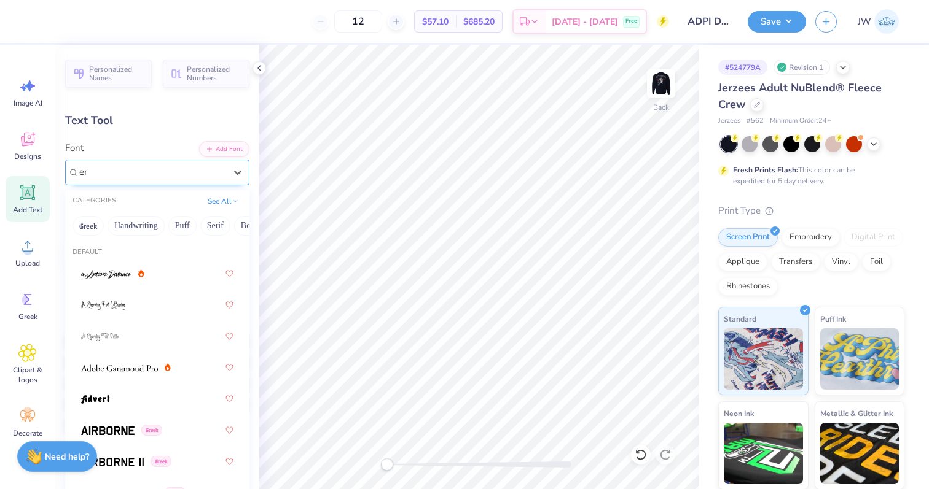
type input "e"
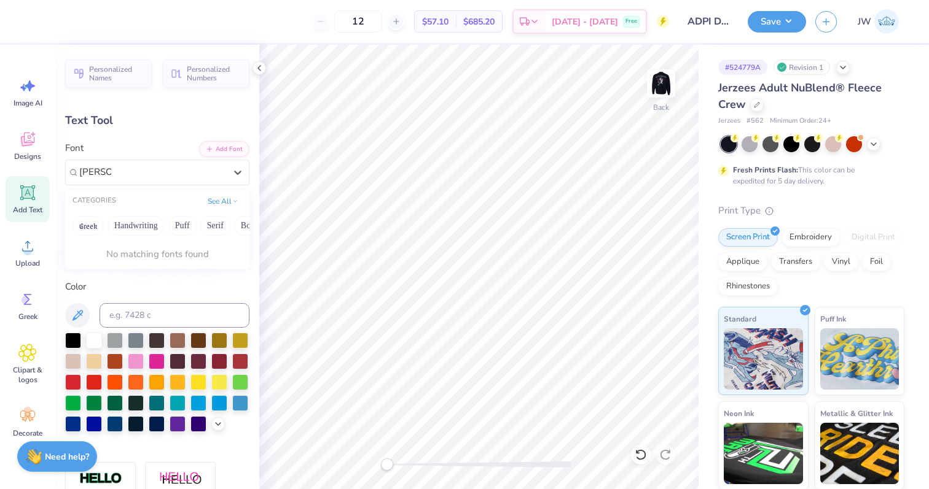
type input "bender"
click at [235, 141] on button "Add Font" at bounding box center [224, 148] width 50 height 16
type textarea "Urban-Champaign, Illinois"
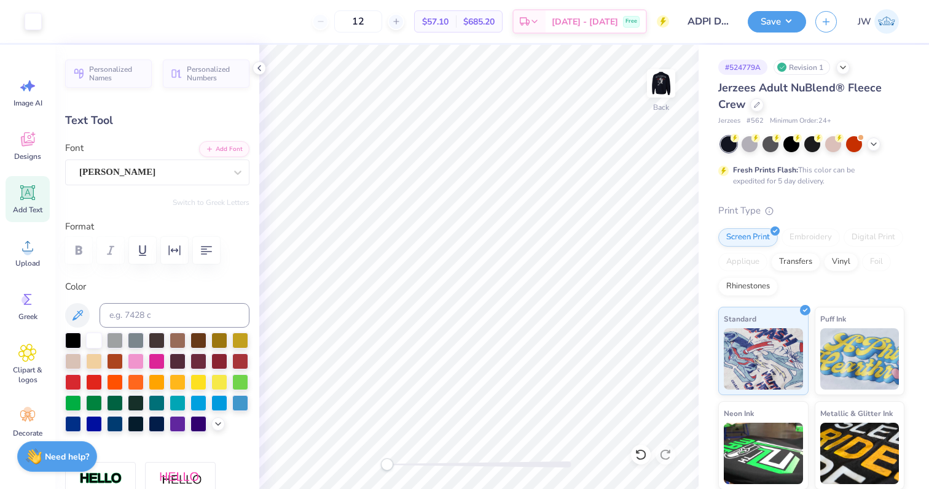
type input "14.52"
type input "1.34"
type input "10.83"
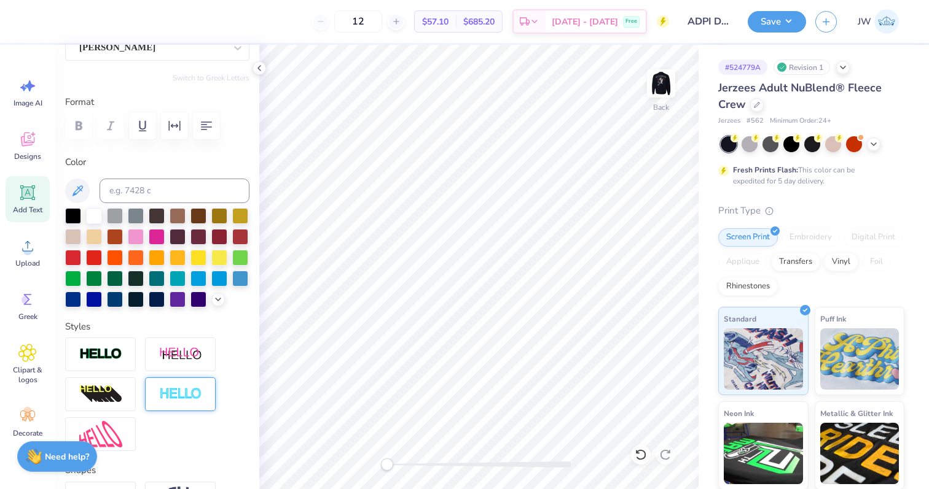
scroll to position [200, 0]
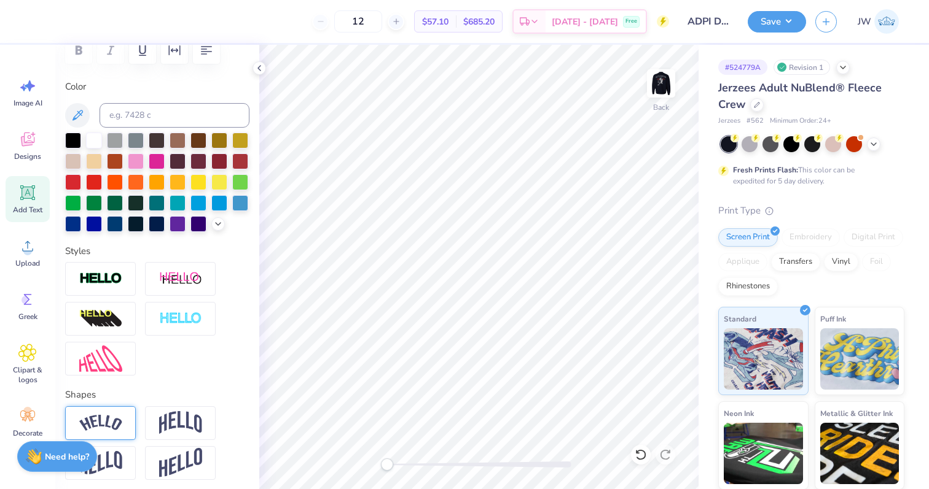
type textarea "Urban-Champaign,"
click at [120, 418] on img at bounding box center [100, 423] width 43 height 17
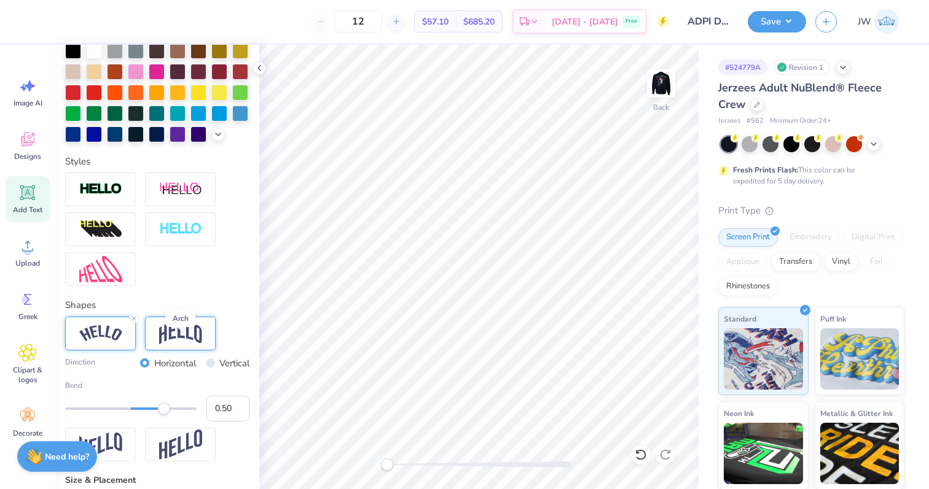
scroll to position [297, 0]
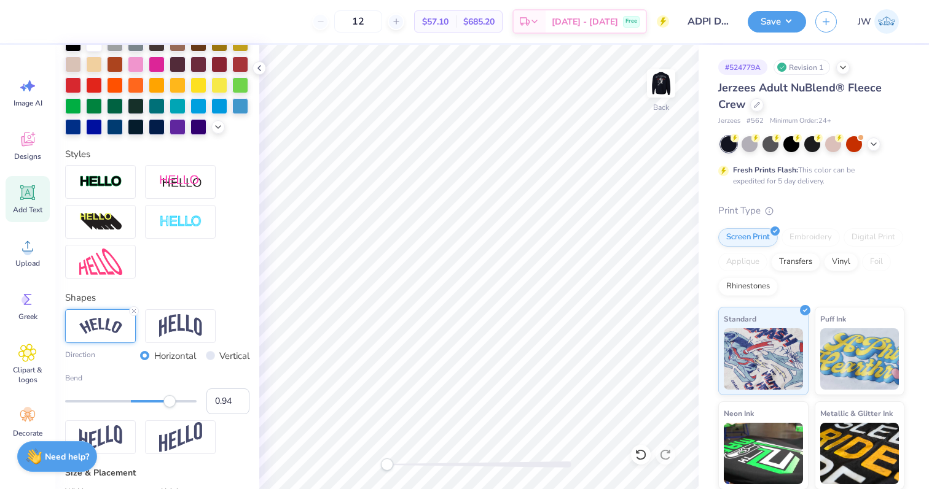
type input "1.00"
drag, startPoint x: 165, startPoint y: 399, endPoint x: 198, endPoint y: 399, distance: 33.2
click at [176, 399] on div "Accessibility label" at bounding box center [169, 401] width 12 height 12
type input "12.75"
type input "6.56"
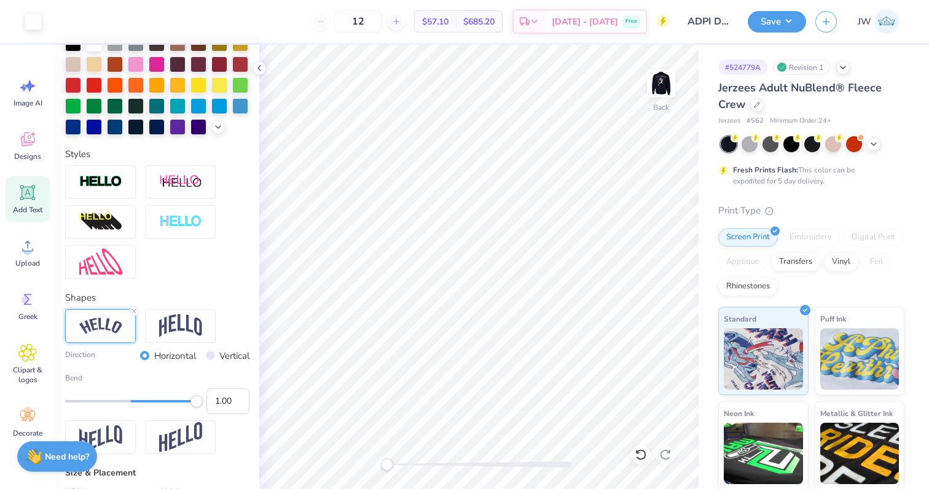
type input "8.22"
type input "5.63"
type input "2.90"
type input "11.88"
drag, startPoint x: 195, startPoint y: 408, endPoint x: 171, endPoint y: 410, distance: 23.4
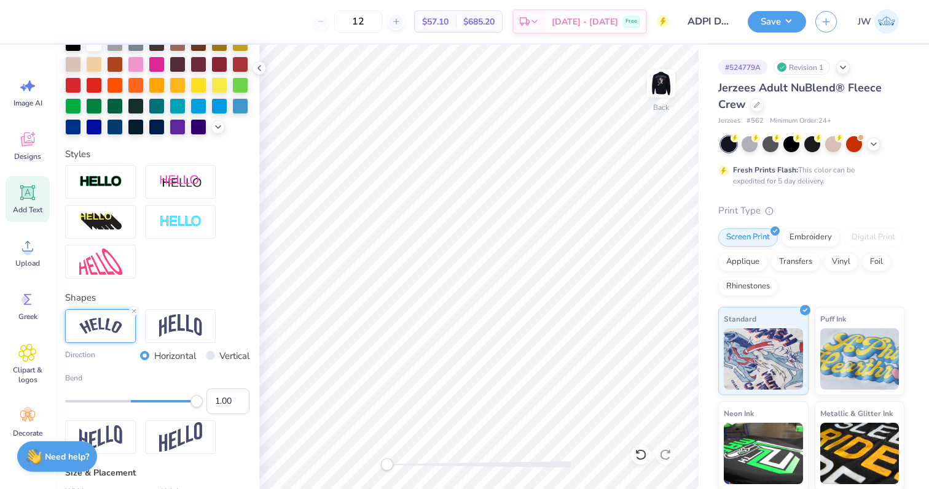
click at [171, 409] on div "Bend 1.00" at bounding box center [157, 394] width 184 height 42
click at [195, 401] on div "Accessibility label" at bounding box center [195, 401] width 12 height 12
click at [182, 405] on div at bounding box center [130, 401] width 131 height 12
type input "0.74"
click at [179, 398] on div "Accessibility label" at bounding box center [183, 401] width 12 height 12
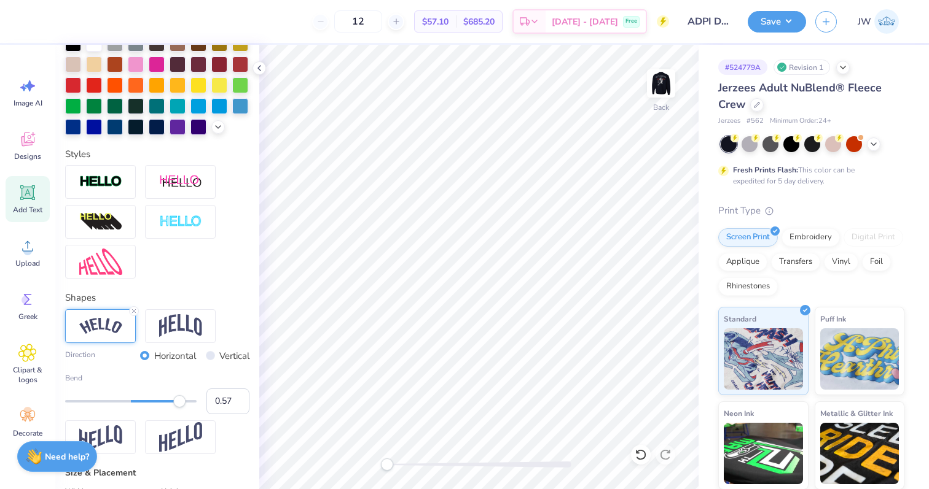
click at [168, 400] on div at bounding box center [130, 401] width 131 height 2
type textarea "Urban-Cham"
type input "0.87"
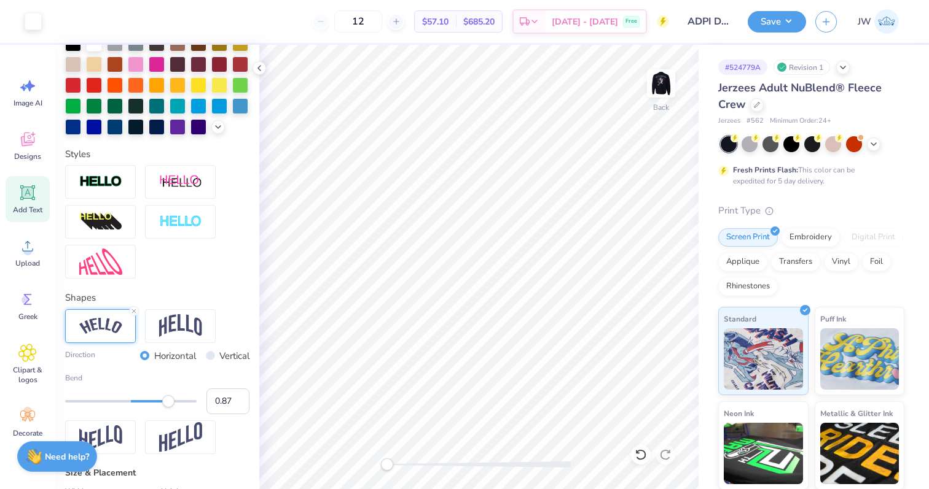
click at [188, 400] on div at bounding box center [130, 401] width 131 height 2
click at [193, 401] on div "Accessibility label" at bounding box center [188, 401] width 12 height 12
type input "4.05"
type input "1.88"
type input "2.45"
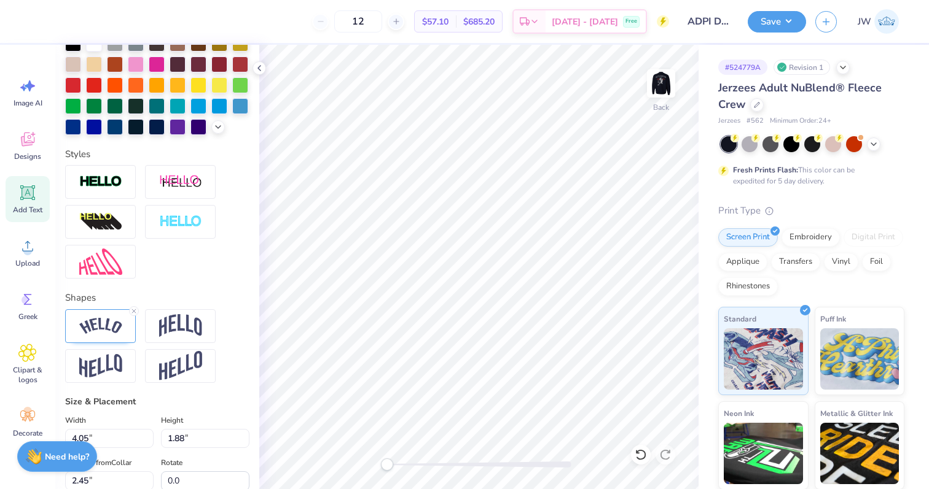
scroll to position [0, 2]
type textarea "paign, Illinois"
type input "3.98"
type input "2.04"
type input "8.12"
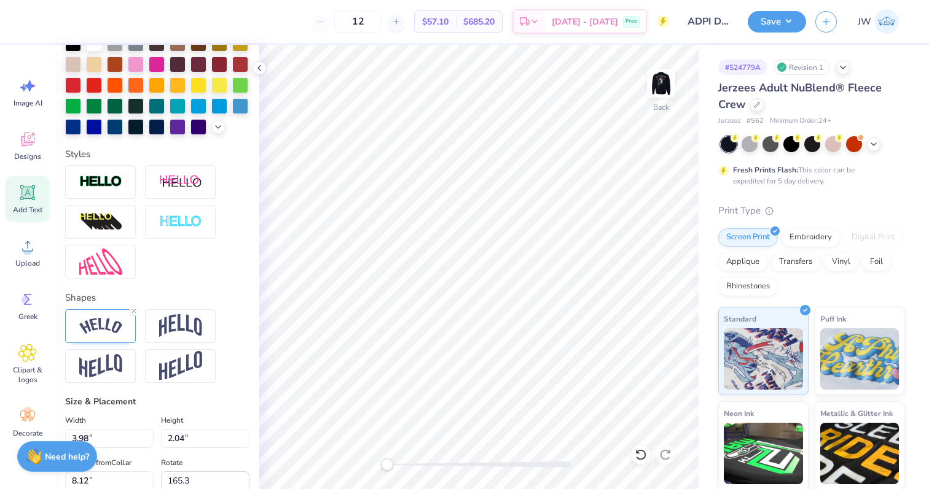
type input "0.0"
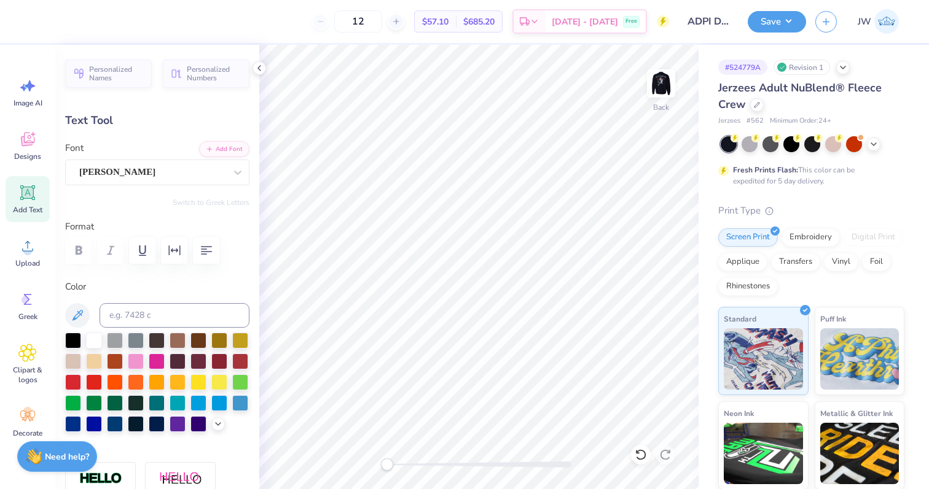
type input "5.84"
type input "0.54"
type input "11.63"
type textarea "Urban-Champaign, Illinois"
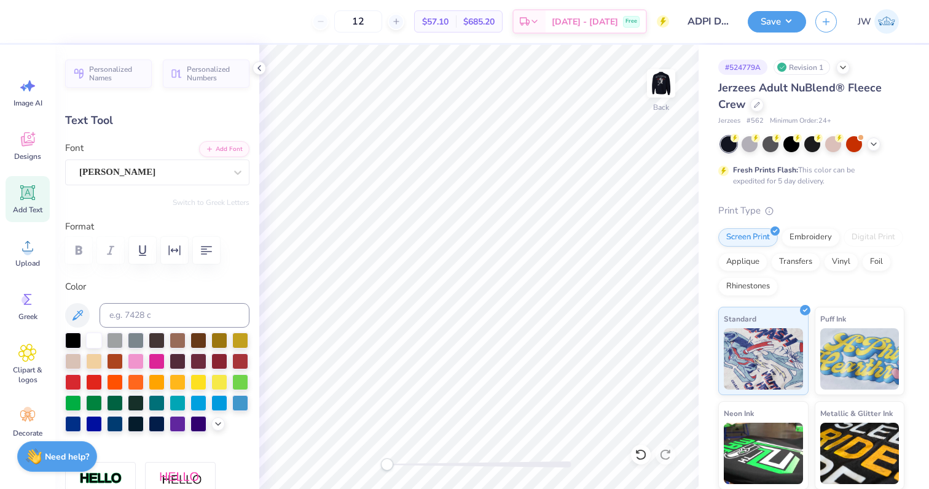
scroll to position [1, 1]
type input "4.27"
type input "1.07"
type input "11.37"
click at [210, 252] on icon "button" at bounding box center [206, 250] width 15 height 15
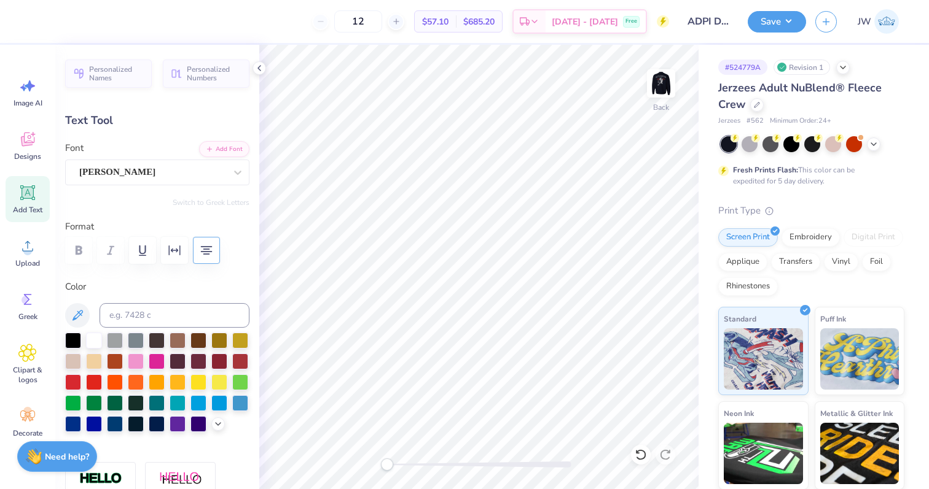
type textarea "Urban Champaign, Illinois"
click at [210, 262] on button "button" at bounding box center [206, 250] width 27 height 27
type input "2.57"
type input "1.64"
type input "5.61"
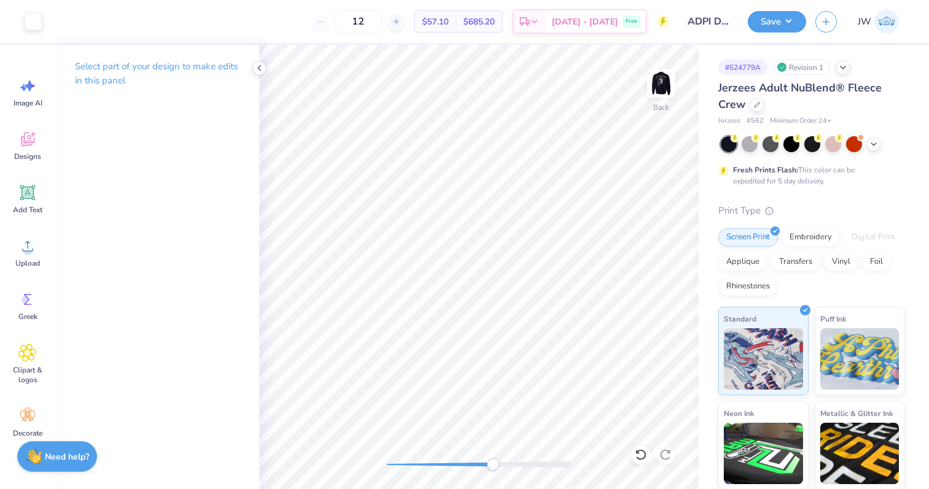
drag, startPoint x: 389, startPoint y: 467, endPoint x: 495, endPoint y: 467, distance: 105.6
click at [495, 467] on div "Accessibility label" at bounding box center [492, 465] width 12 height 12
click at [392, 448] on div "Back" at bounding box center [478, 267] width 439 height 445
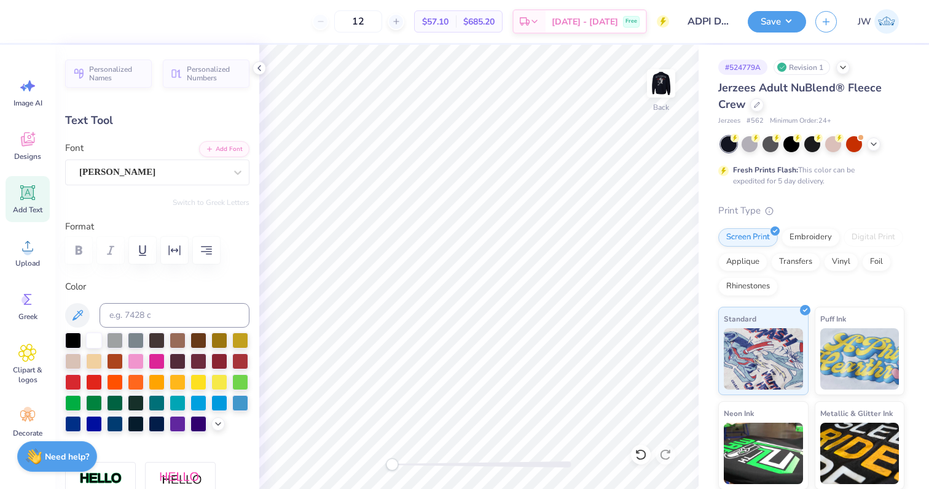
scroll to position [1, 0]
type textarea "UC, Illinois"
type input "2.49"
type input "0.49"
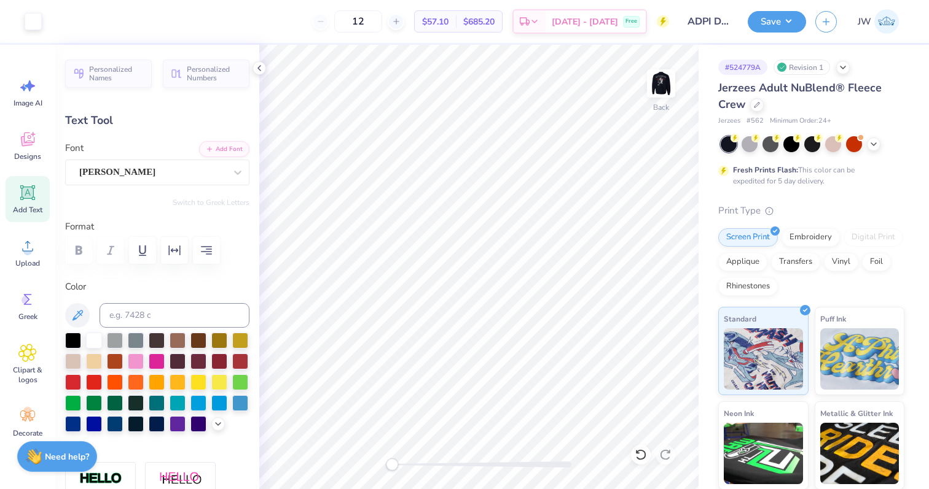
type input "4.09"
type input "3.47"
type input "0.69"
type input "5.96"
type textarea "U-C, Illinois"
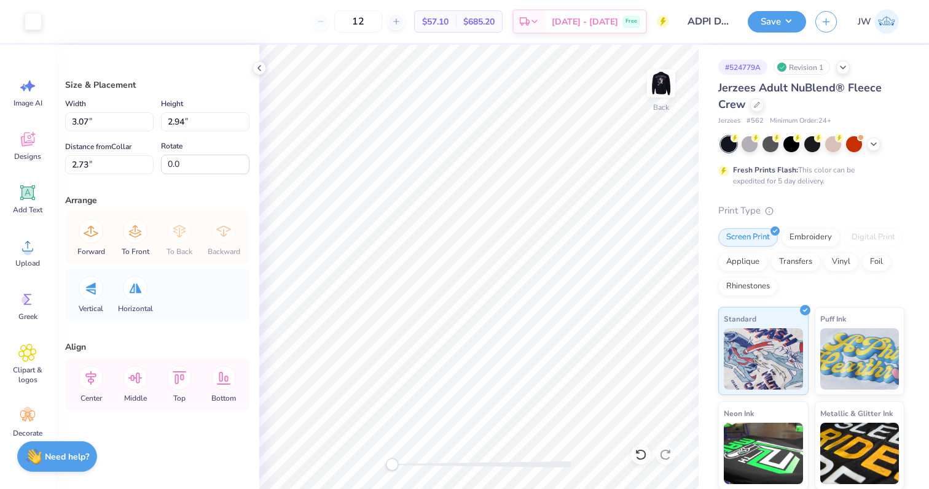
type input "3.07"
type input "2.94"
type input "2.73"
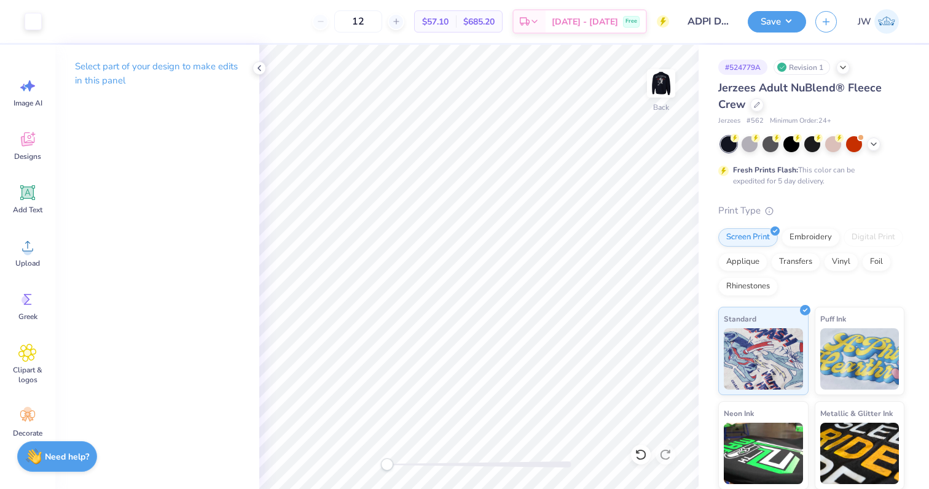
click at [314, 462] on div "Back" at bounding box center [478, 267] width 439 height 445
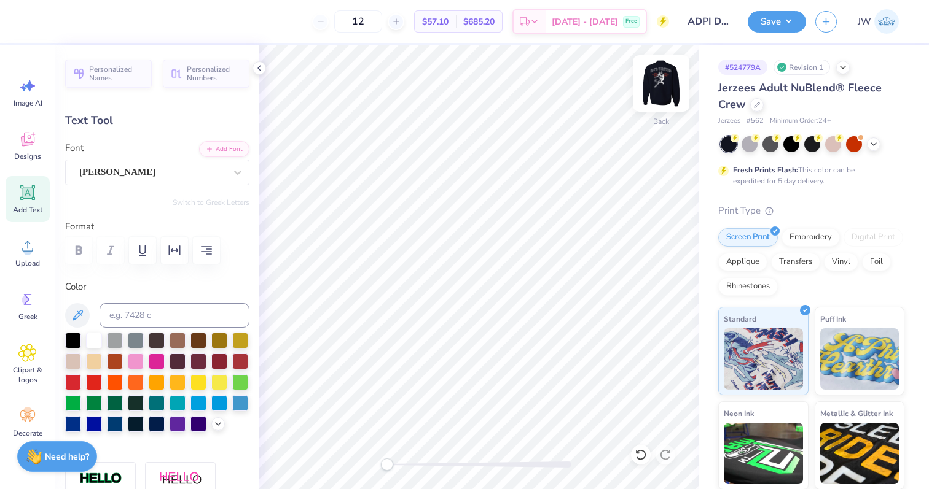
type input "3.28"
type input "0.61"
type textarea "Illinois"
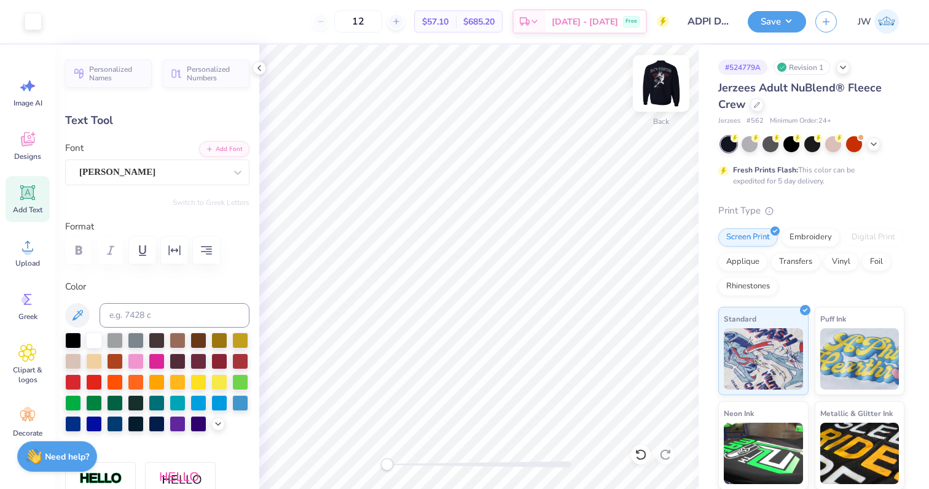
type input "1.82"
type textarea "Urbana-Champaign"
type input "5.56"
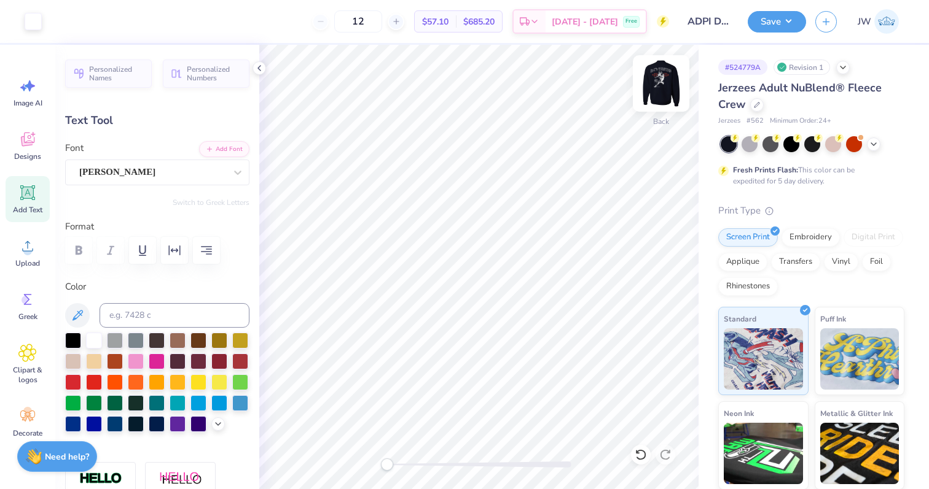
type input "0.67"
type input "2.36"
type textarea "Urbana-Champaign,"
type input "5.63"
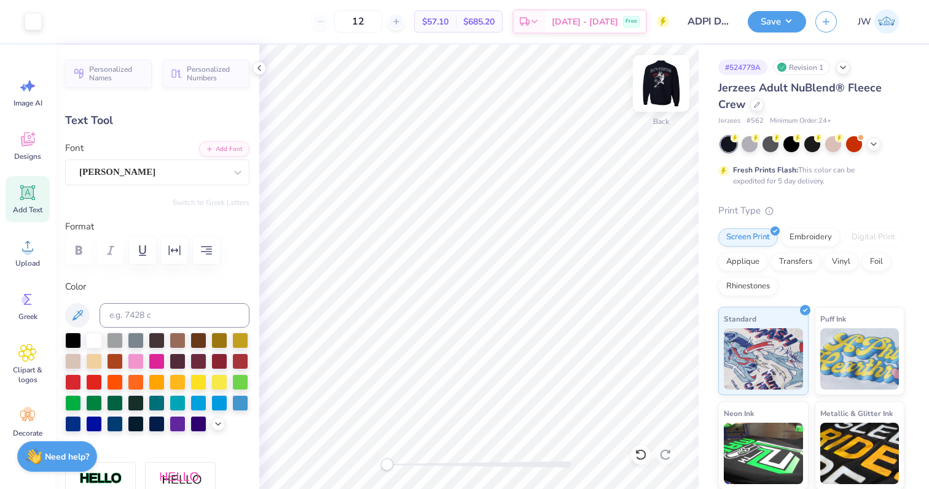
type input "2.33"
type input "1.82"
type input "0.61"
type input "5.94"
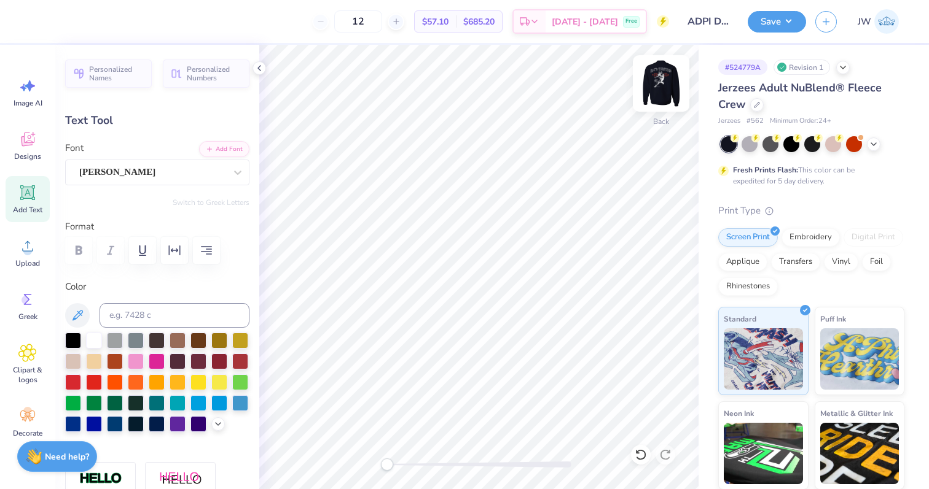
type textarea "U-C, Illinois"
click at [779, 17] on button "Save" at bounding box center [776, 19] width 58 height 21
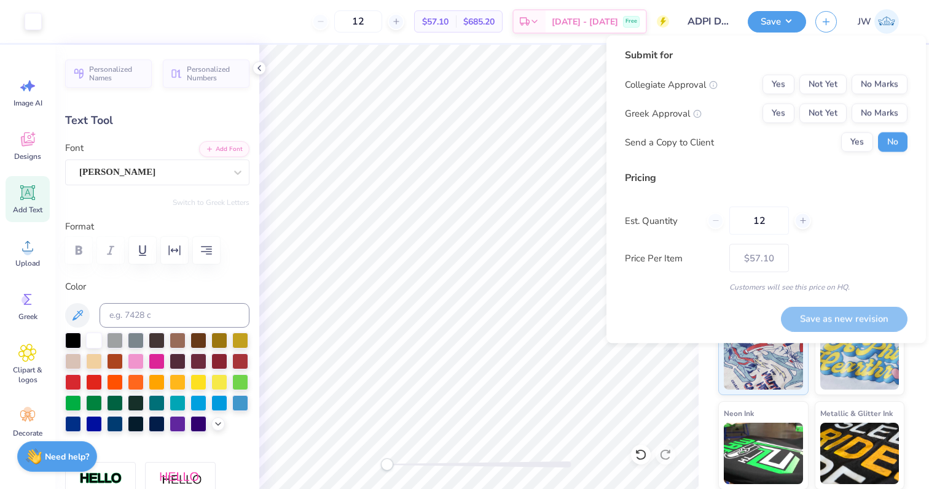
click at [775, 125] on div "Collegiate Approval Yes Not Yet No Marks Greek Approval Yes Not Yet No Marks Se…" at bounding box center [766, 113] width 282 height 77
click at [781, 115] on button "Yes" at bounding box center [778, 114] width 32 height 20
click at [875, 87] on button "No Marks" at bounding box center [879, 85] width 56 height 20
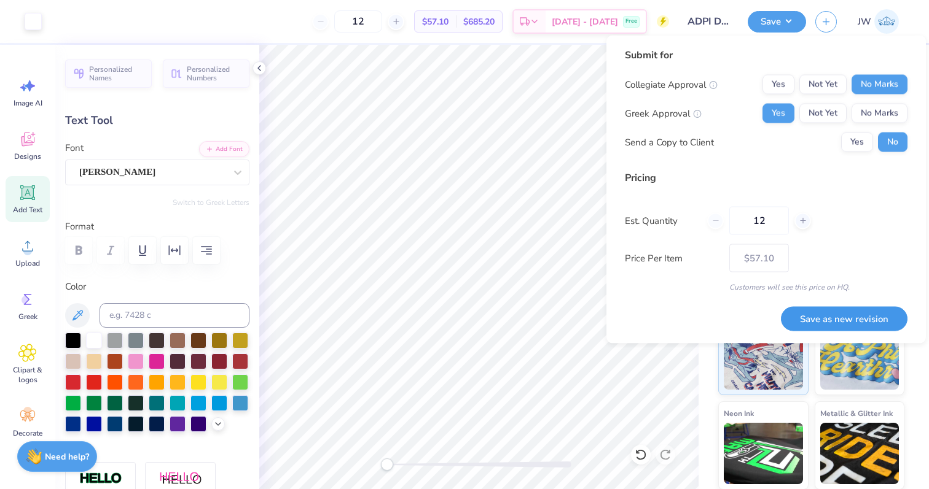
click at [843, 311] on button "Save as new revision" at bounding box center [844, 318] width 127 height 25
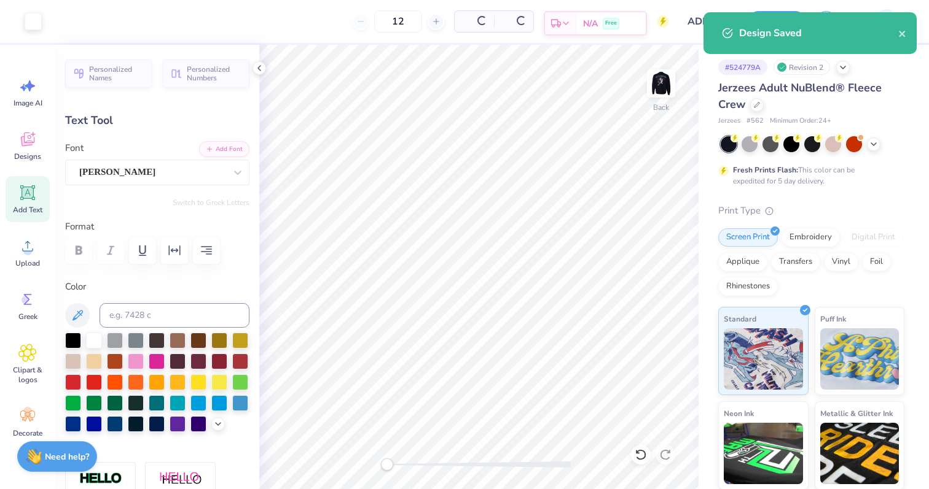
type input "$67.71"
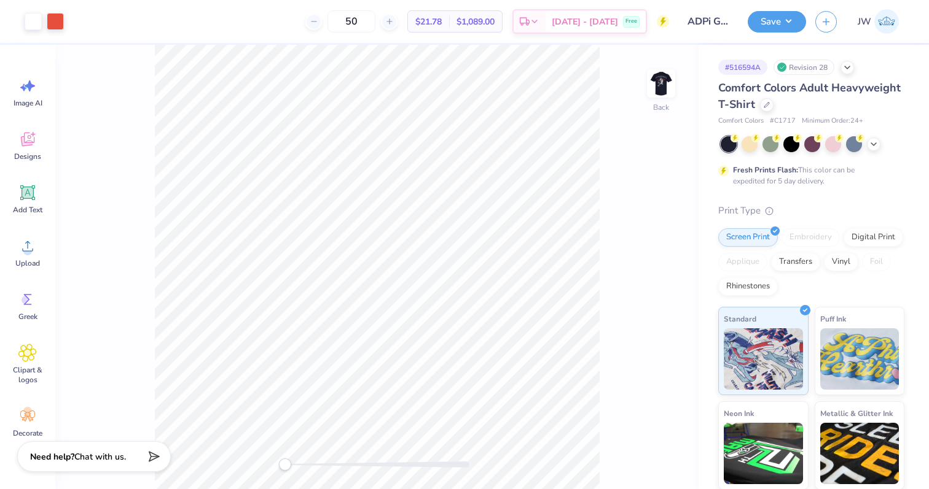
click at [634, 108] on div "Back" at bounding box center [376, 267] width 643 height 445
click at [643, 99] on div "Back" at bounding box center [376, 267] width 643 height 445
click at [654, 97] on img at bounding box center [660, 83] width 49 height 49
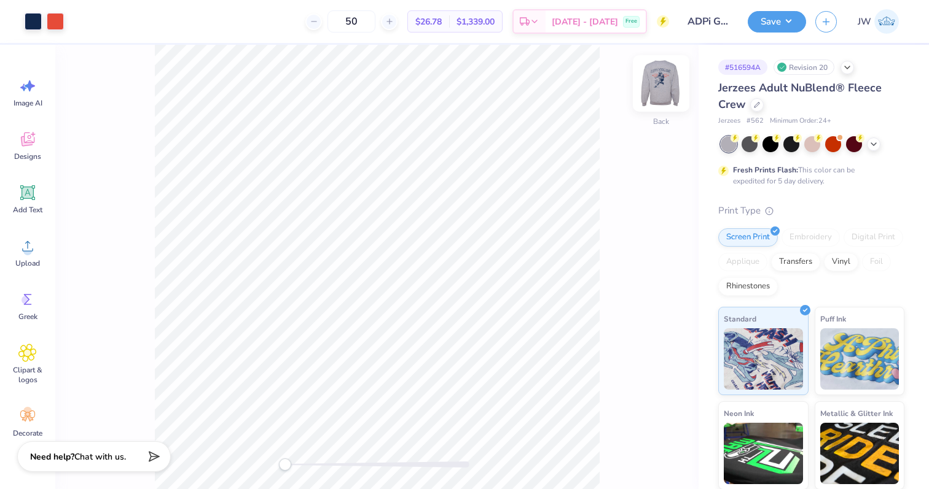
click at [662, 69] on img at bounding box center [660, 83] width 49 height 49
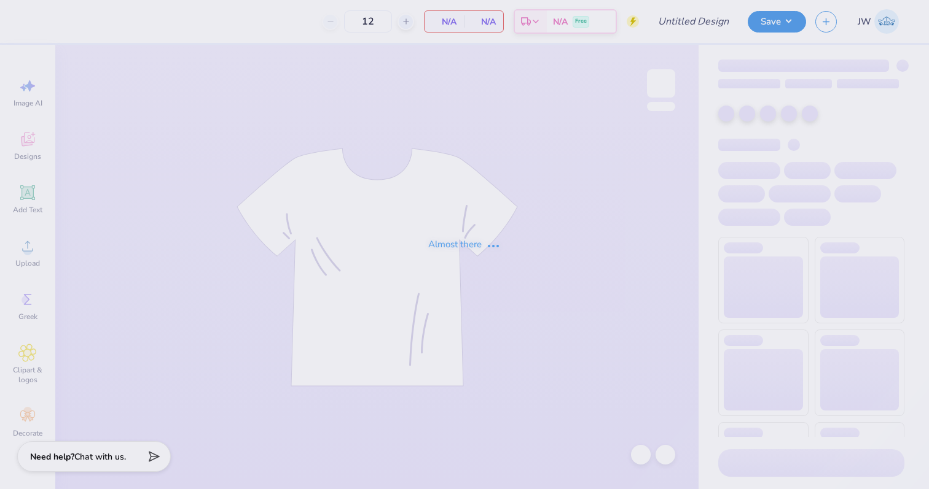
type input "ADPi Gameday"
type input "50"
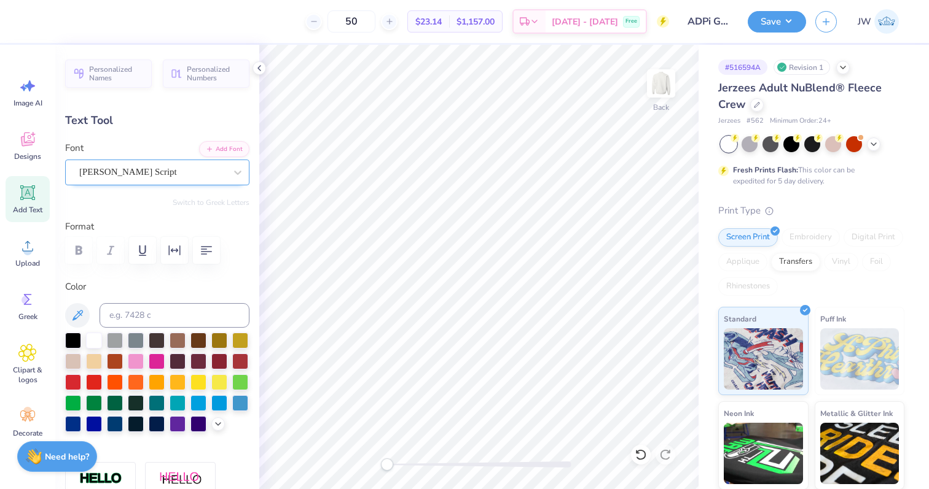
click at [116, 168] on div "[PERSON_NAME] Script" at bounding box center [152, 172] width 149 height 19
